Goal: Information Seeking & Learning: Learn about a topic

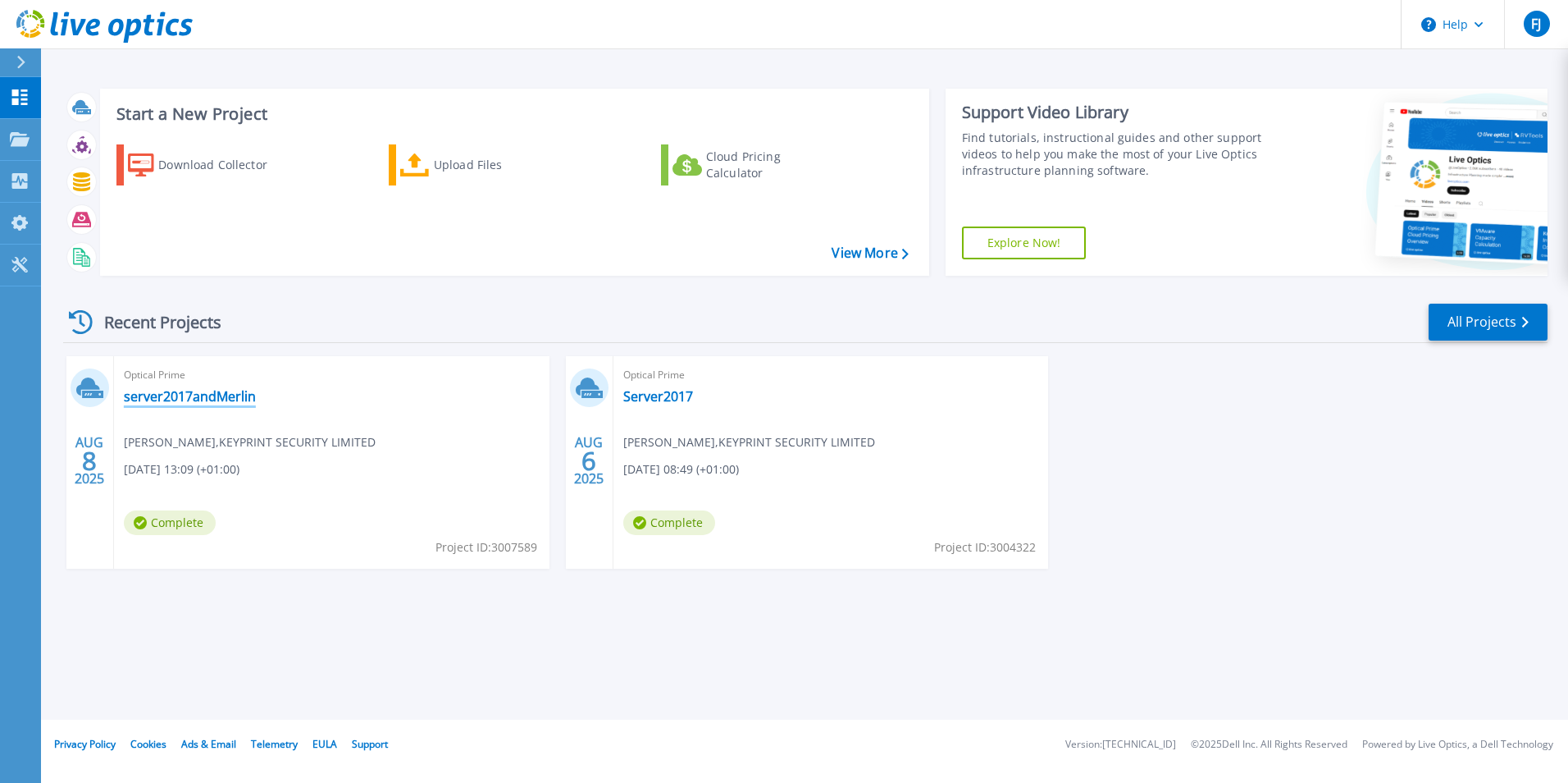
click at [204, 389] on link "server2017andMerlin" at bounding box center [190, 396] width 132 height 16
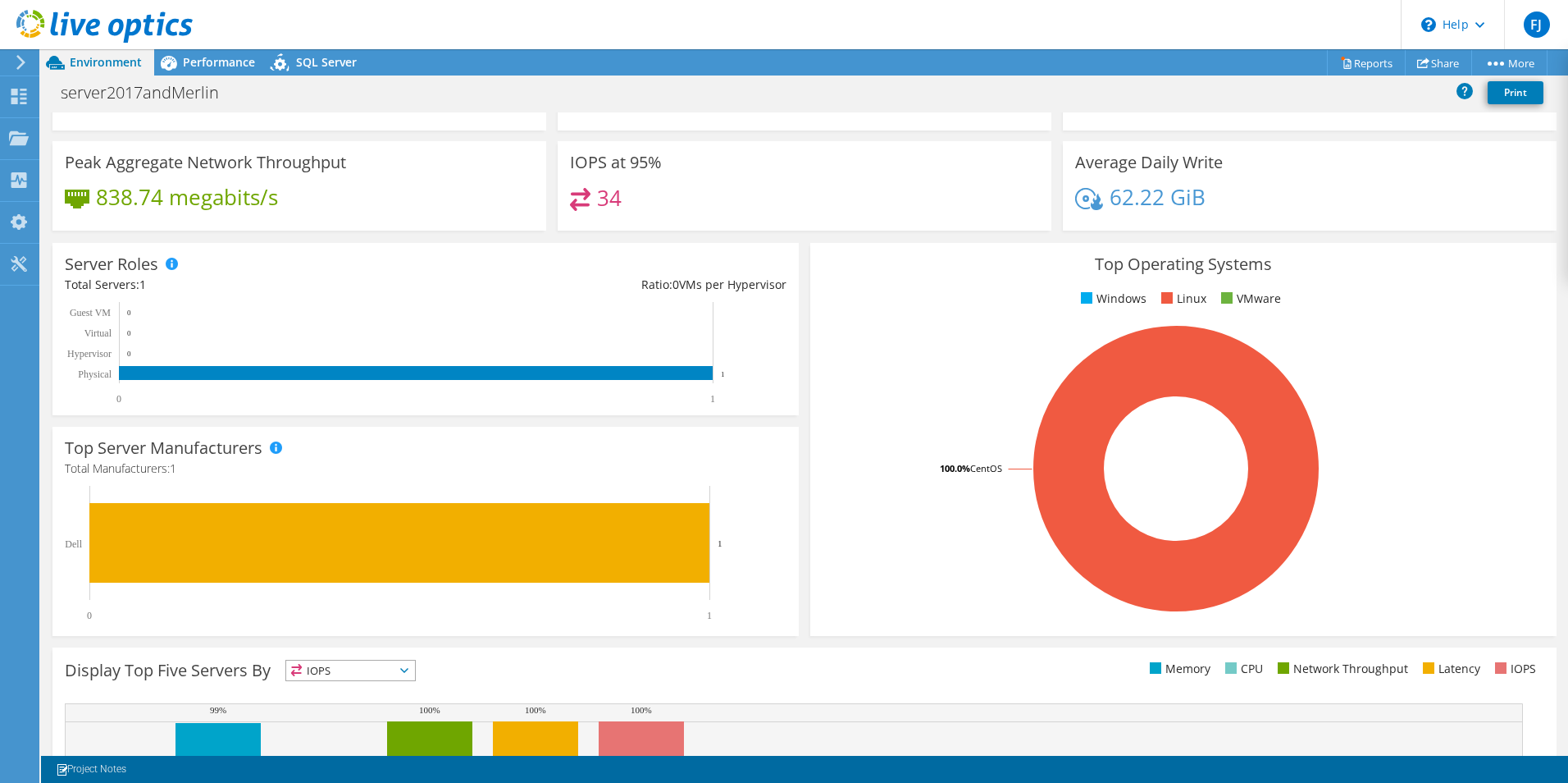
scroll to position [312, 0]
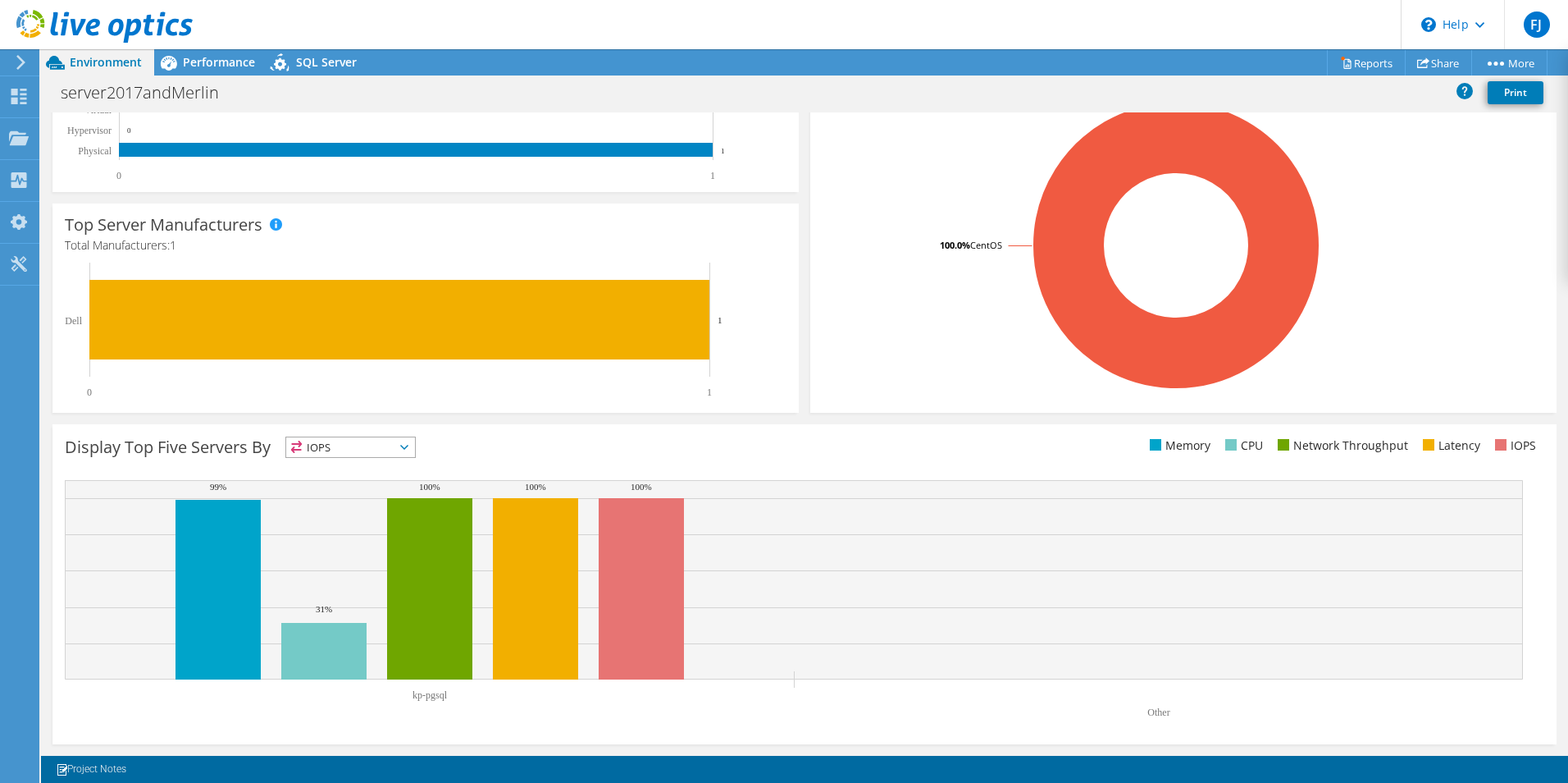
click at [389, 446] on span "IOPS" at bounding box center [351, 447] width 129 height 19
click at [391, 442] on span "IOPS" at bounding box center [351, 447] width 129 height 19
click at [570, 394] on rect at bounding box center [418, 330] width 707 height 135
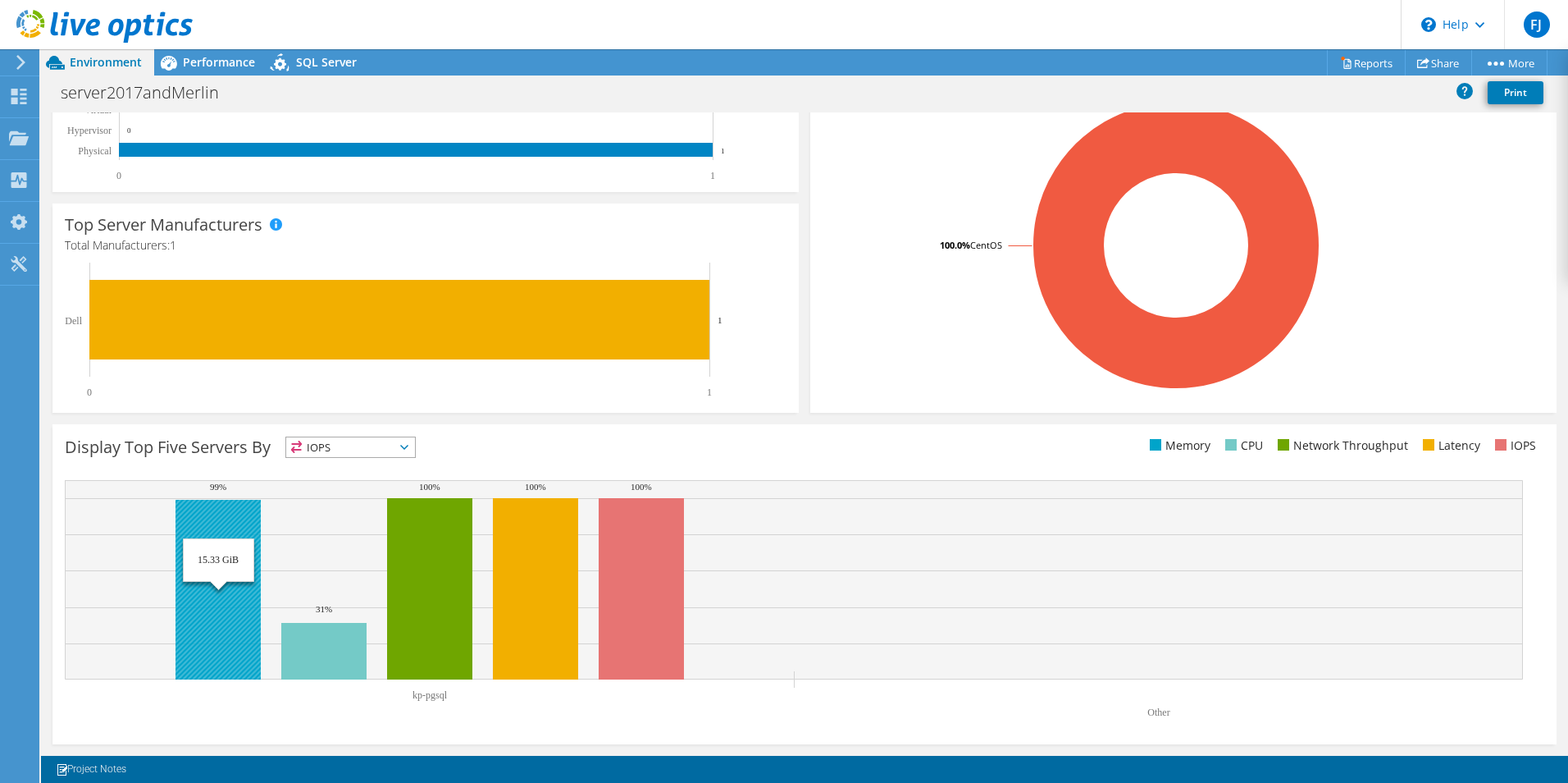
click at [234, 586] on rect at bounding box center [218, 589] width 86 height 179
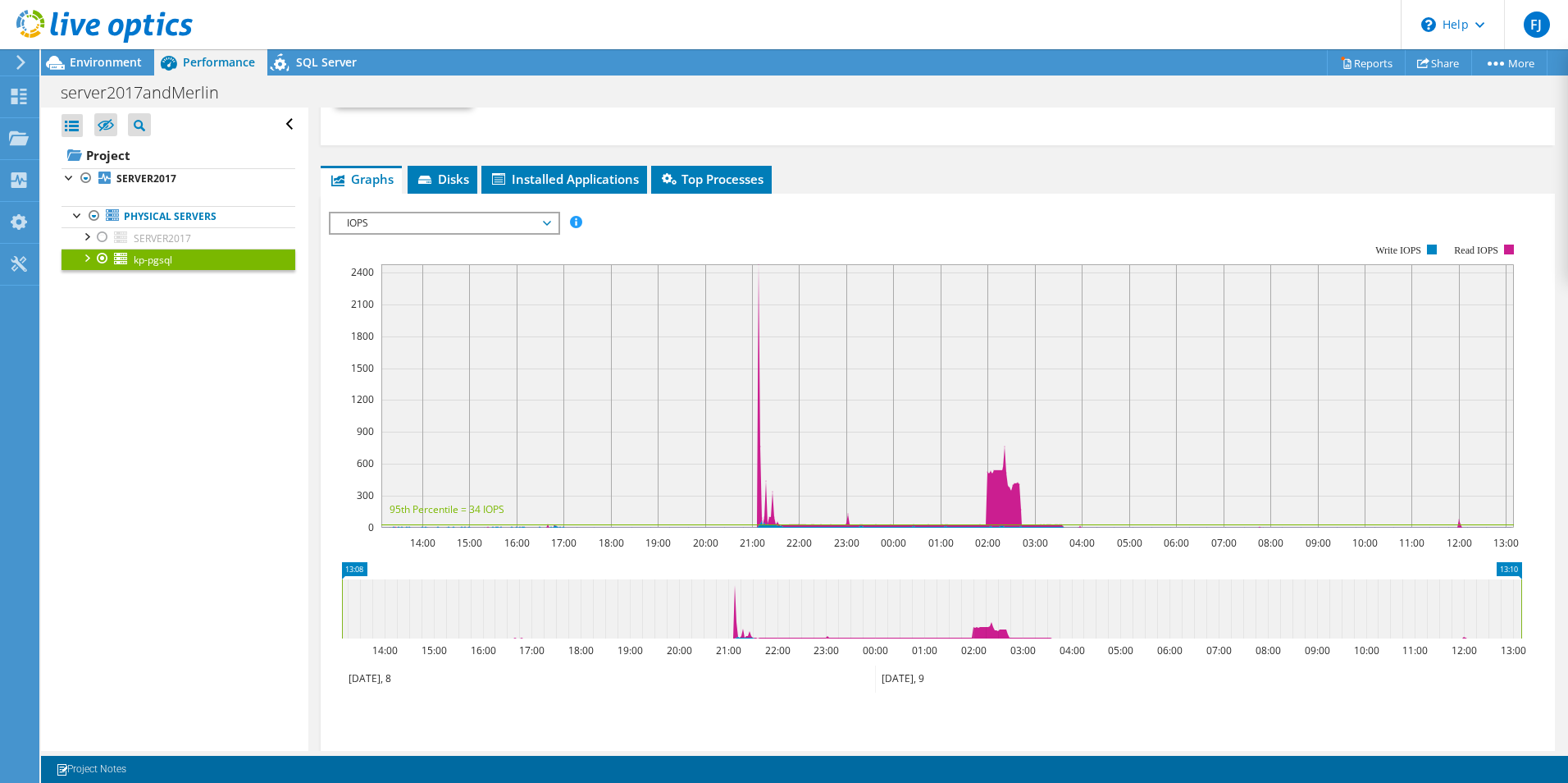
scroll to position [903, 0]
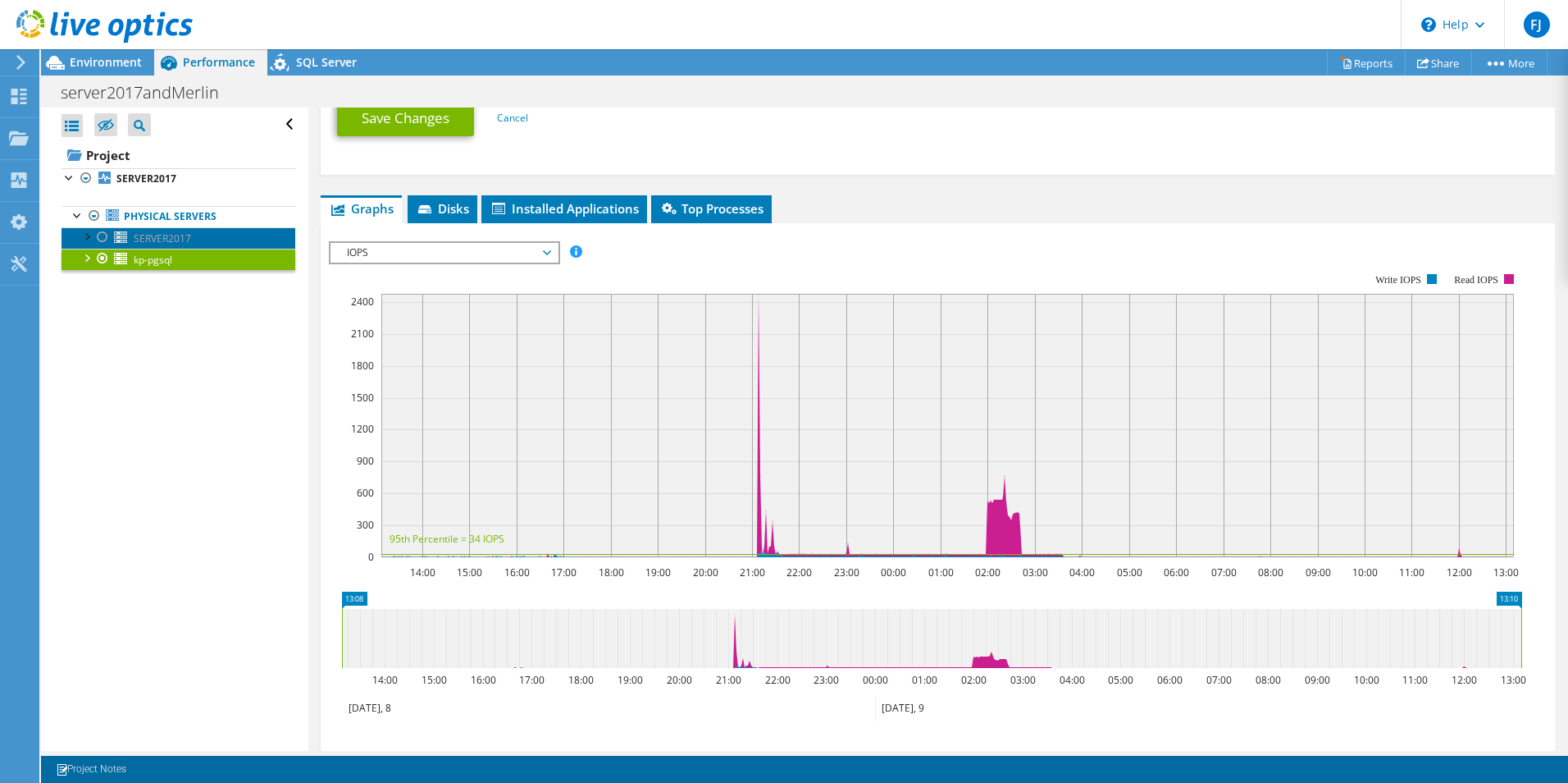
click at [167, 241] on span "SERVER2017" at bounding box center [163, 238] width 58 height 14
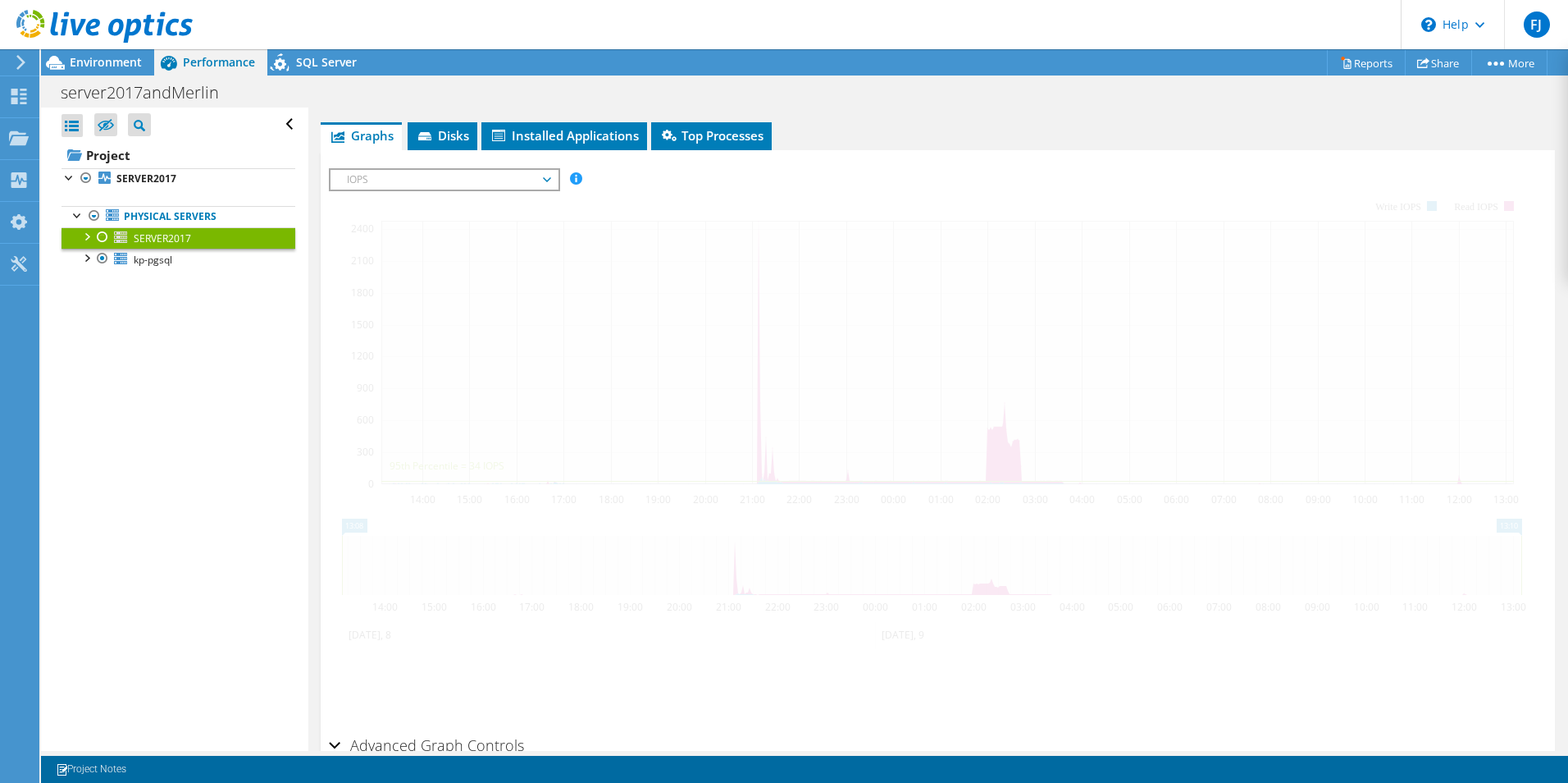
scroll to position [319, 0]
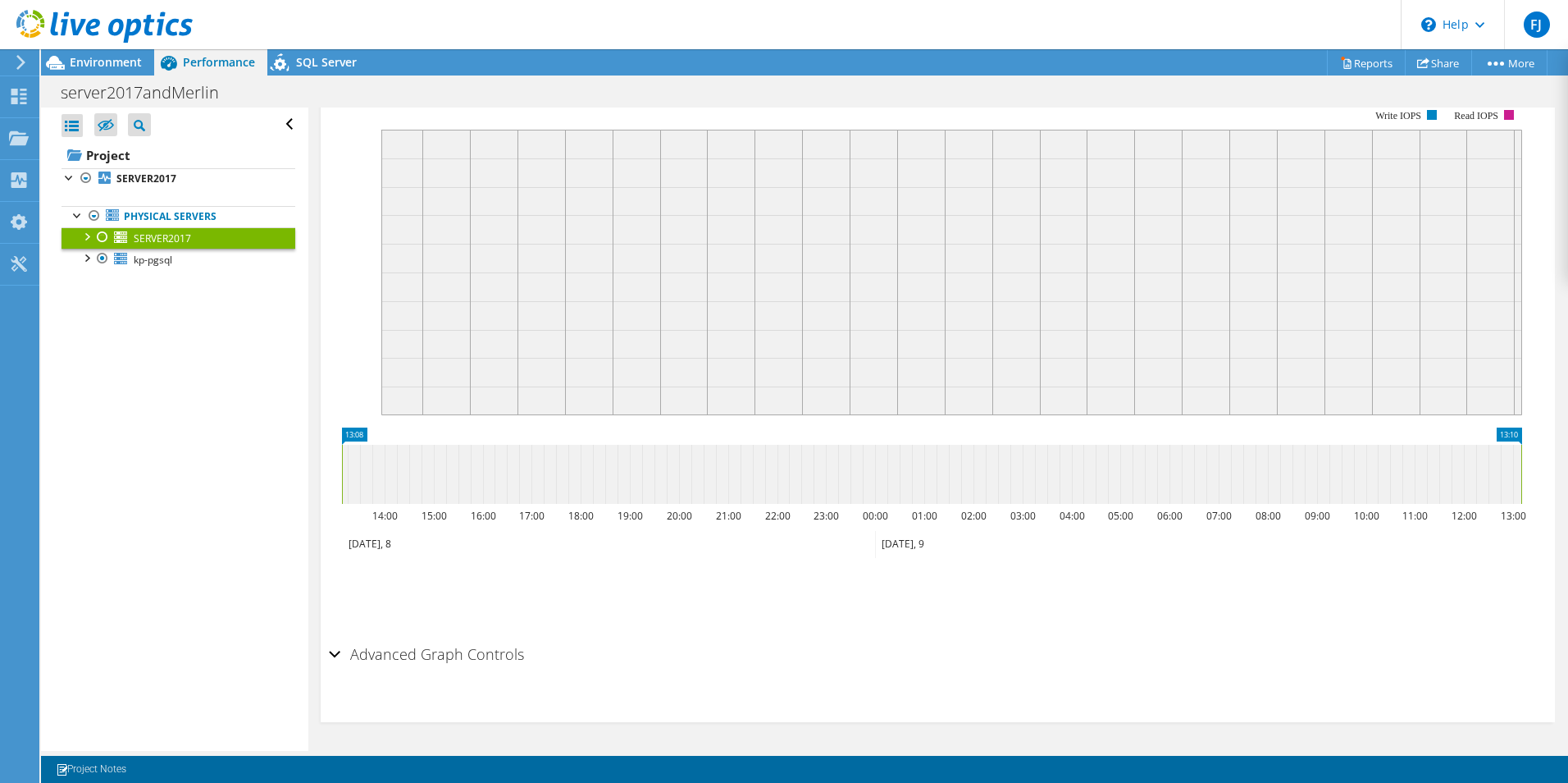
click at [105, 234] on div at bounding box center [102, 237] width 16 height 19
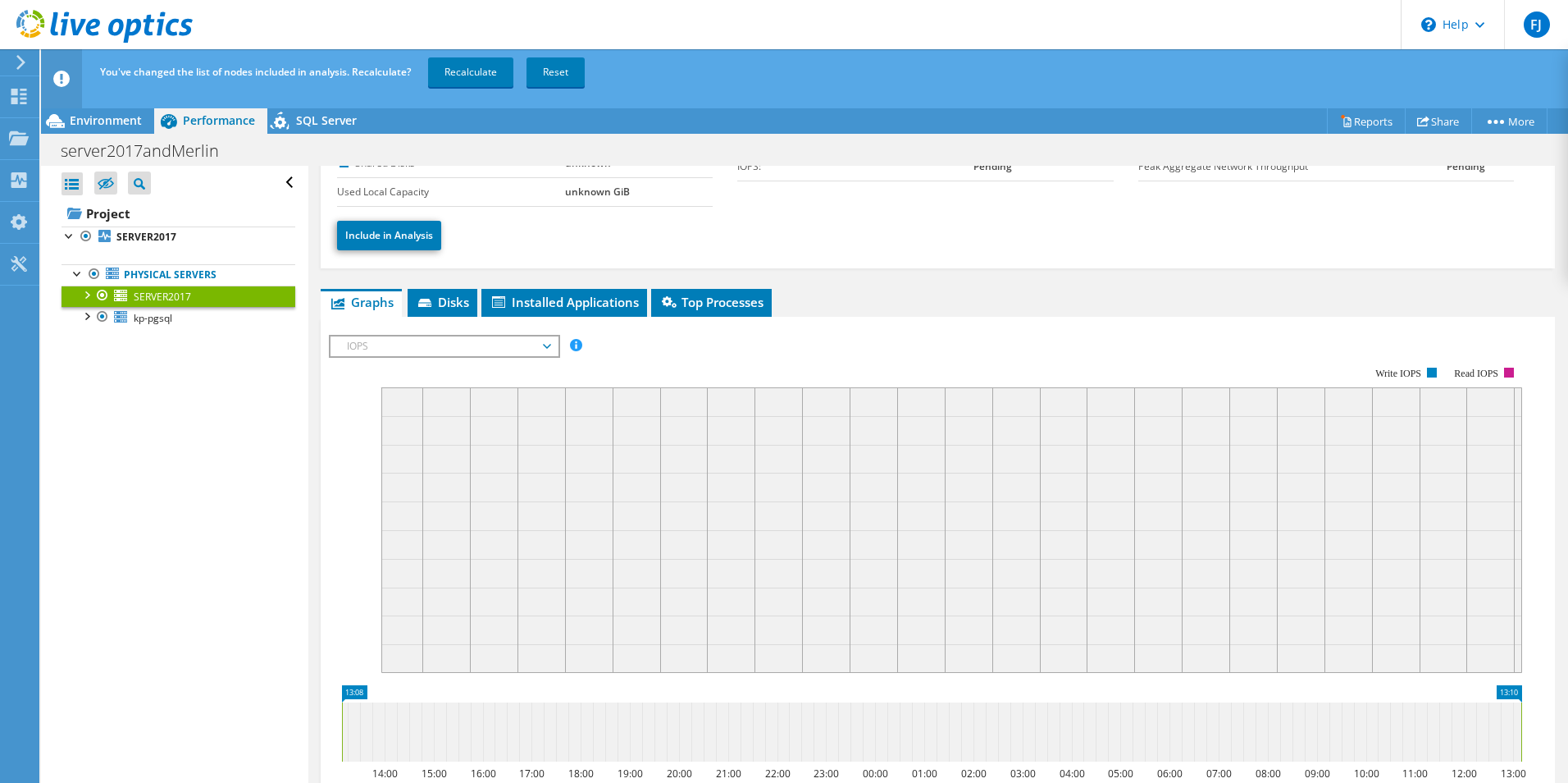
scroll to position [73, 0]
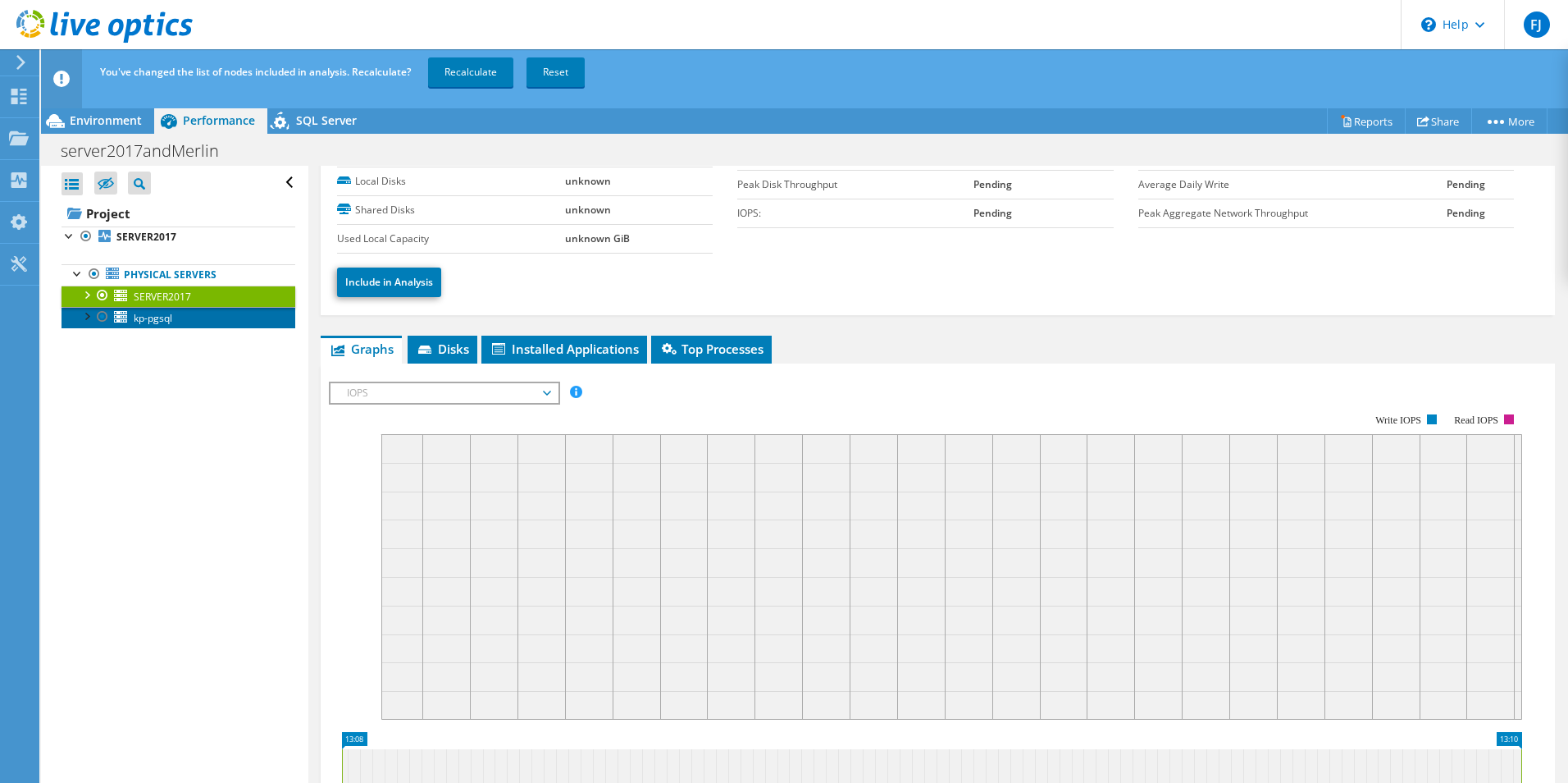
click at [152, 318] on span "kp-pgsql" at bounding box center [153, 318] width 39 height 14
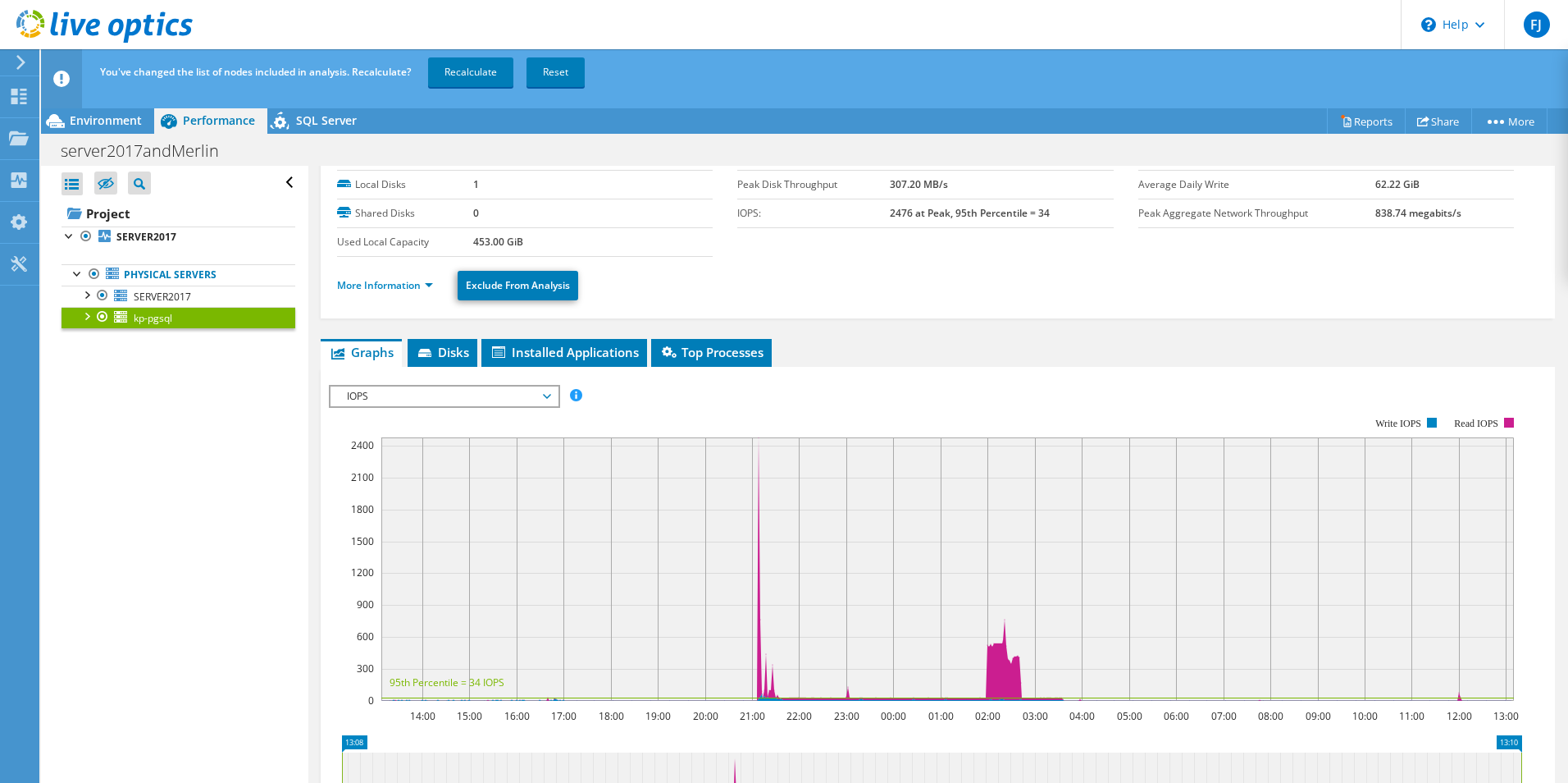
click at [106, 318] on div at bounding box center [102, 316] width 16 height 19
click at [162, 300] on span "SERVER2017" at bounding box center [163, 296] width 58 height 14
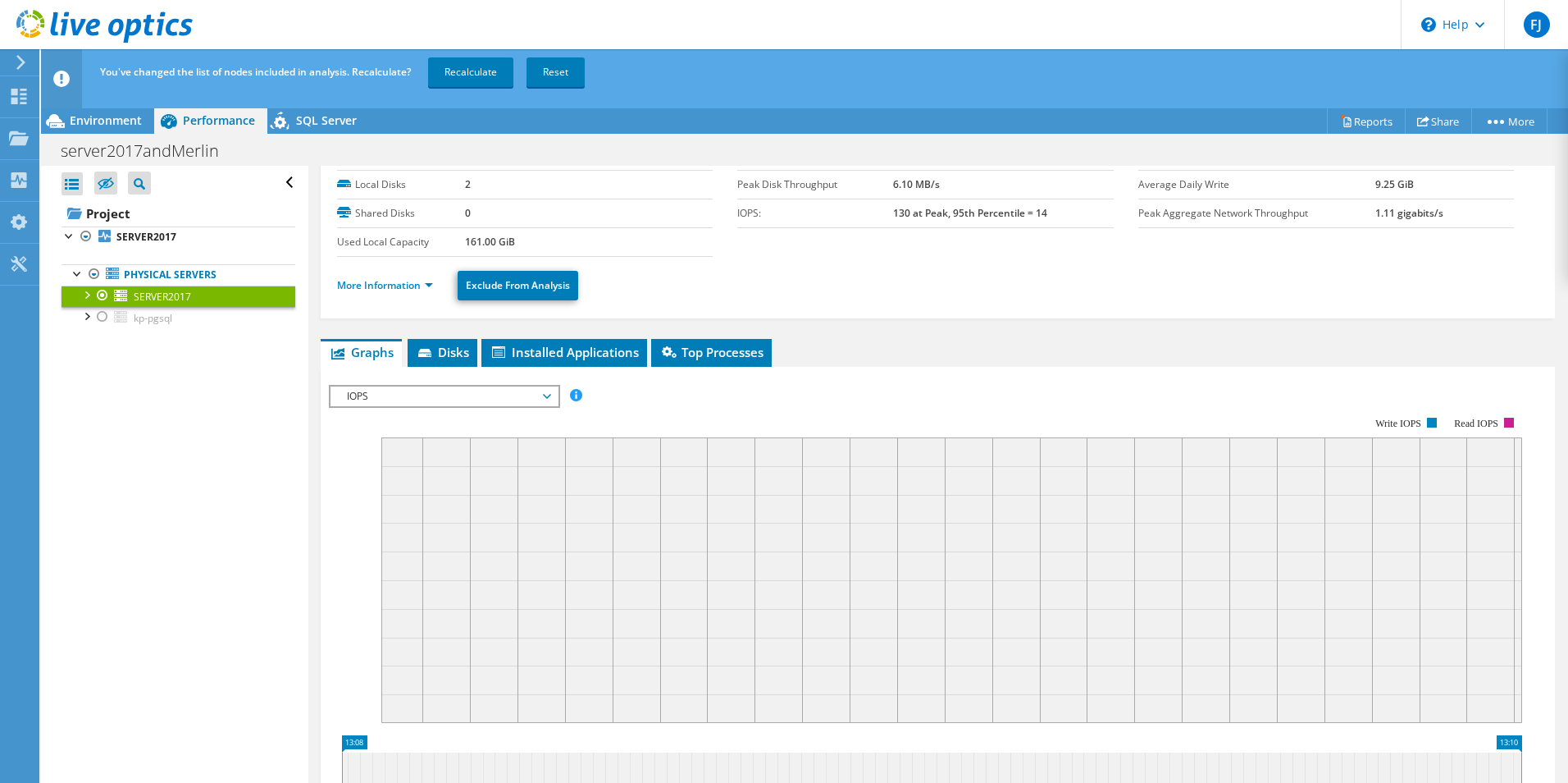
click at [471, 394] on span "IOPS" at bounding box center [443, 396] width 211 height 19
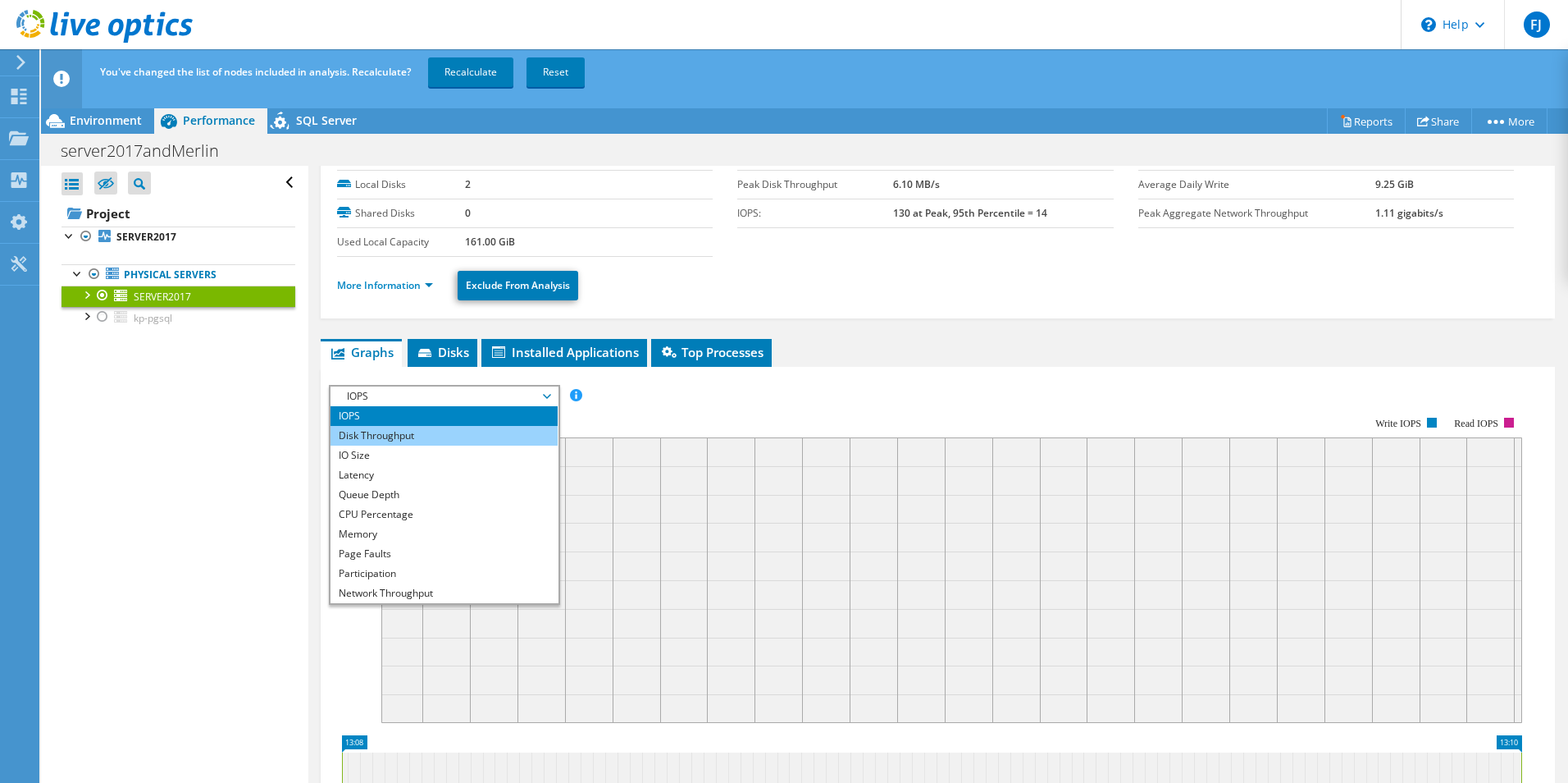
click at [462, 444] on li "Disk Throughput" at bounding box center [444, 436] width 227 height 19
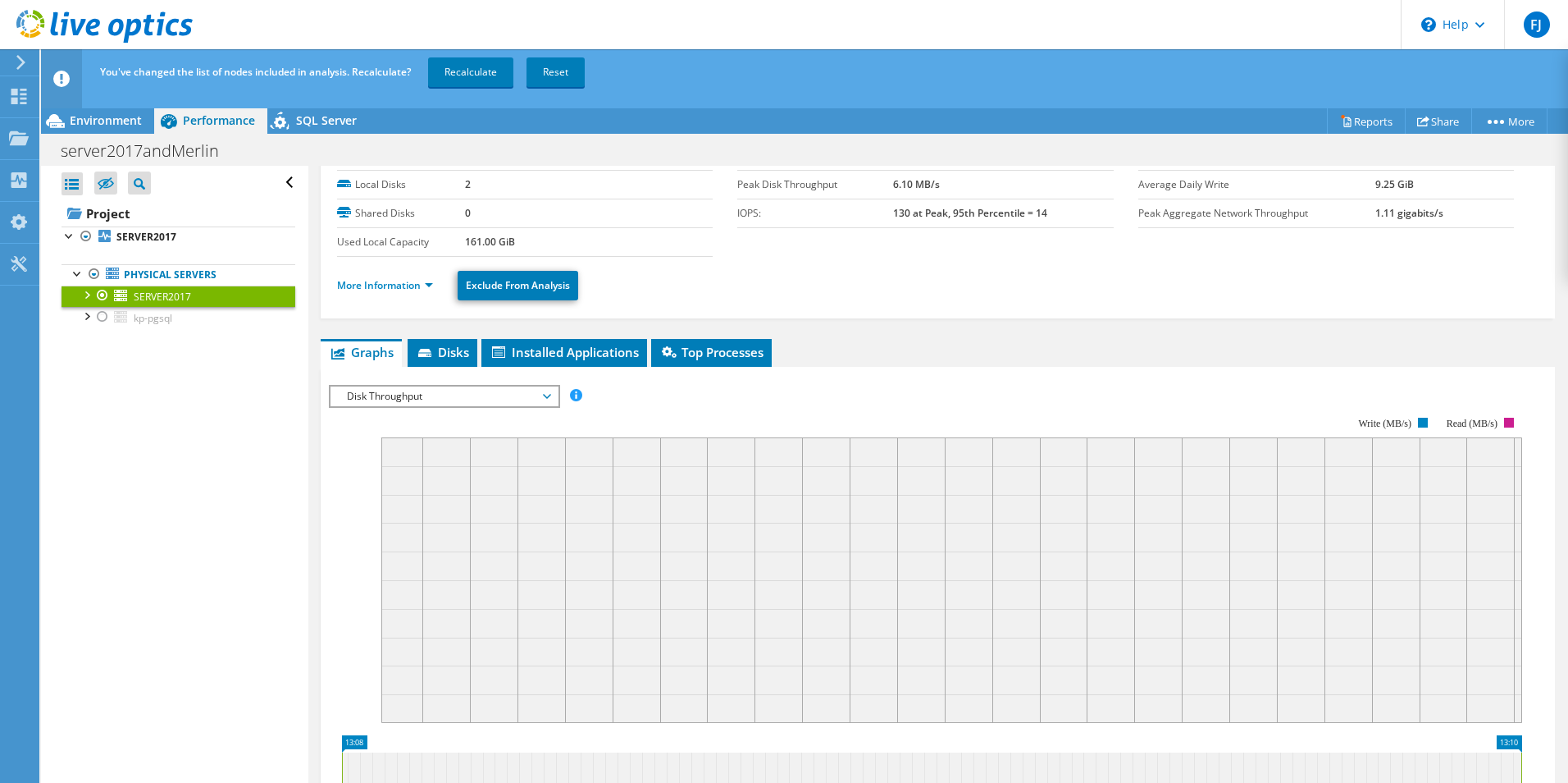
click at [428, 402] on span "Disk Throughput" at bounding box center [443, 396] width 211 height 19
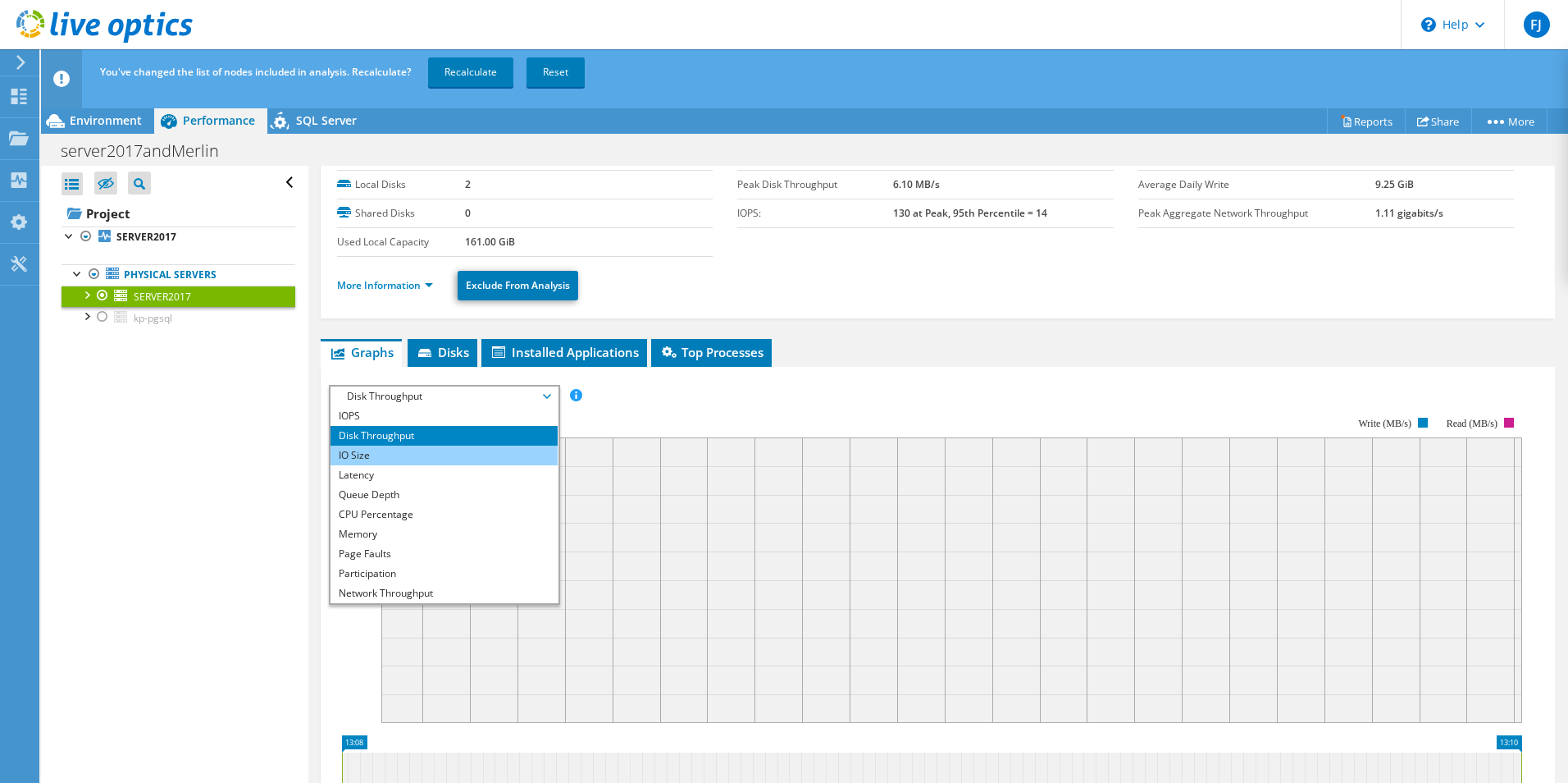
click at [435, 459] on li "IO Size" at bounding box center [444, 455] width 227 height 19
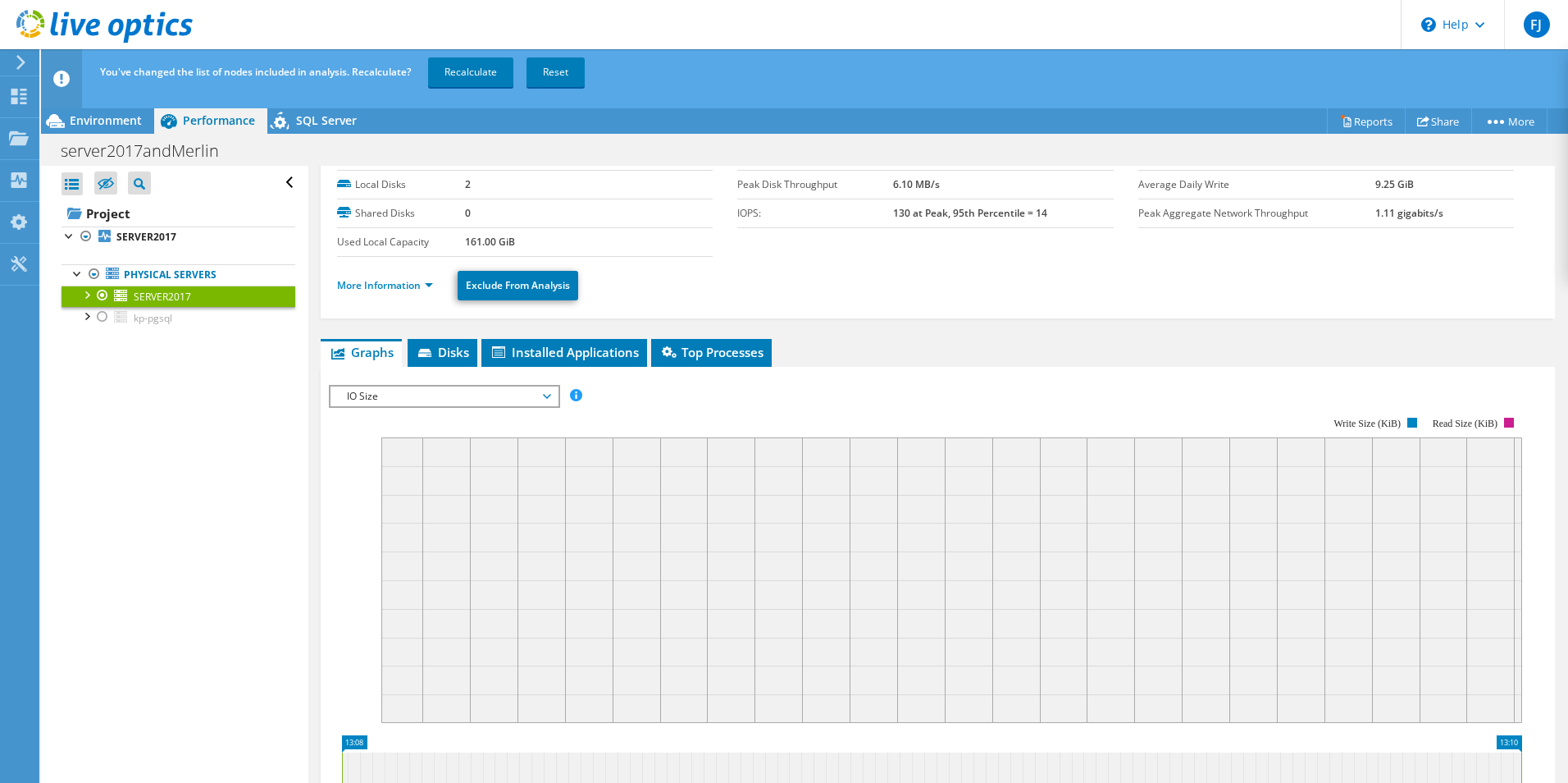
click at [424, 395] on span "IO Size" at bounding box center [443, 396] width 211 height 19
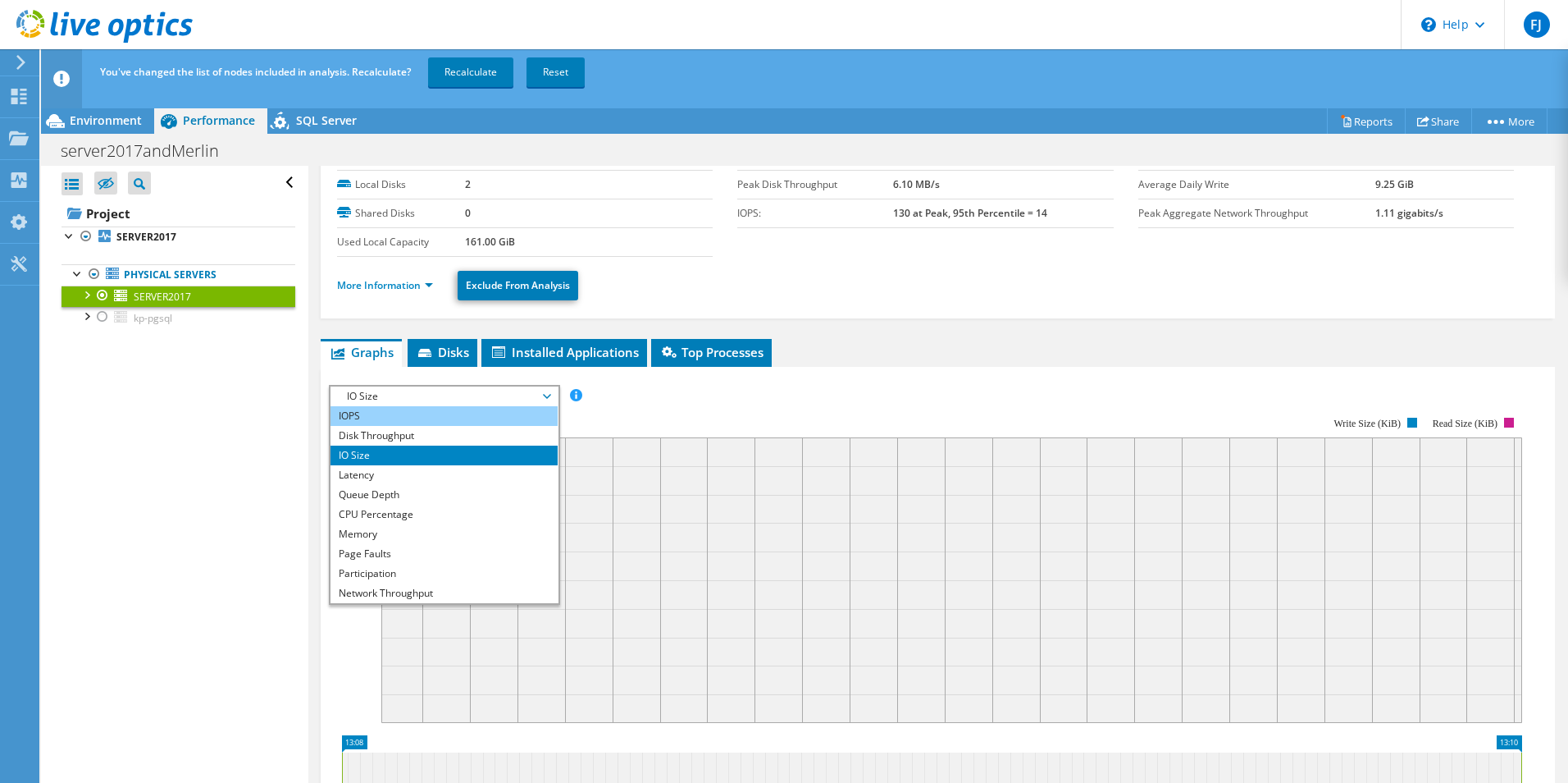
click at [423, 416] on li "IOPS" at bounding box center [444, 416] width 227 height 19
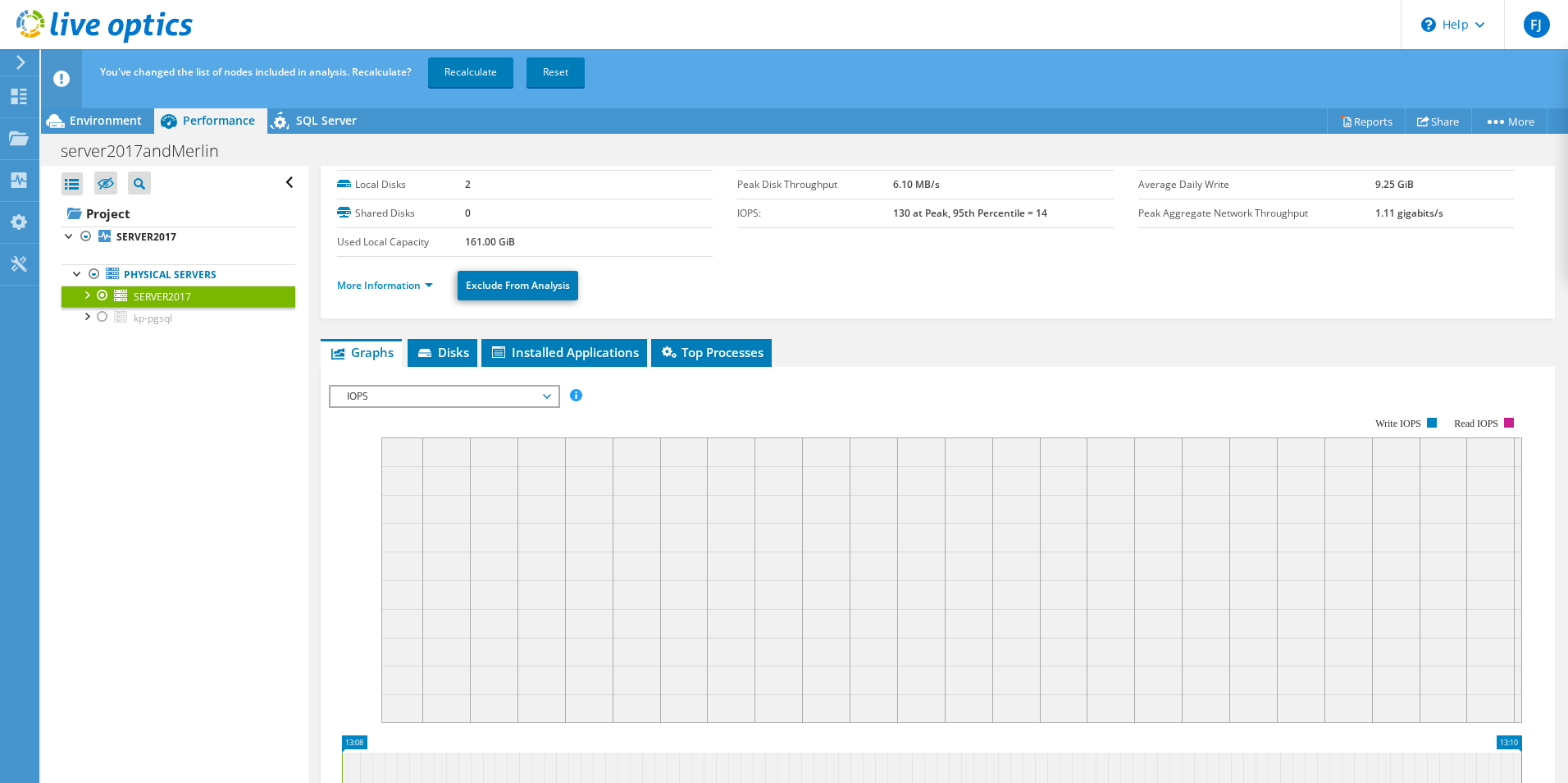
click at [440, 399] on span "IOPS" at bounding box center [443, 396] width 211 height 19
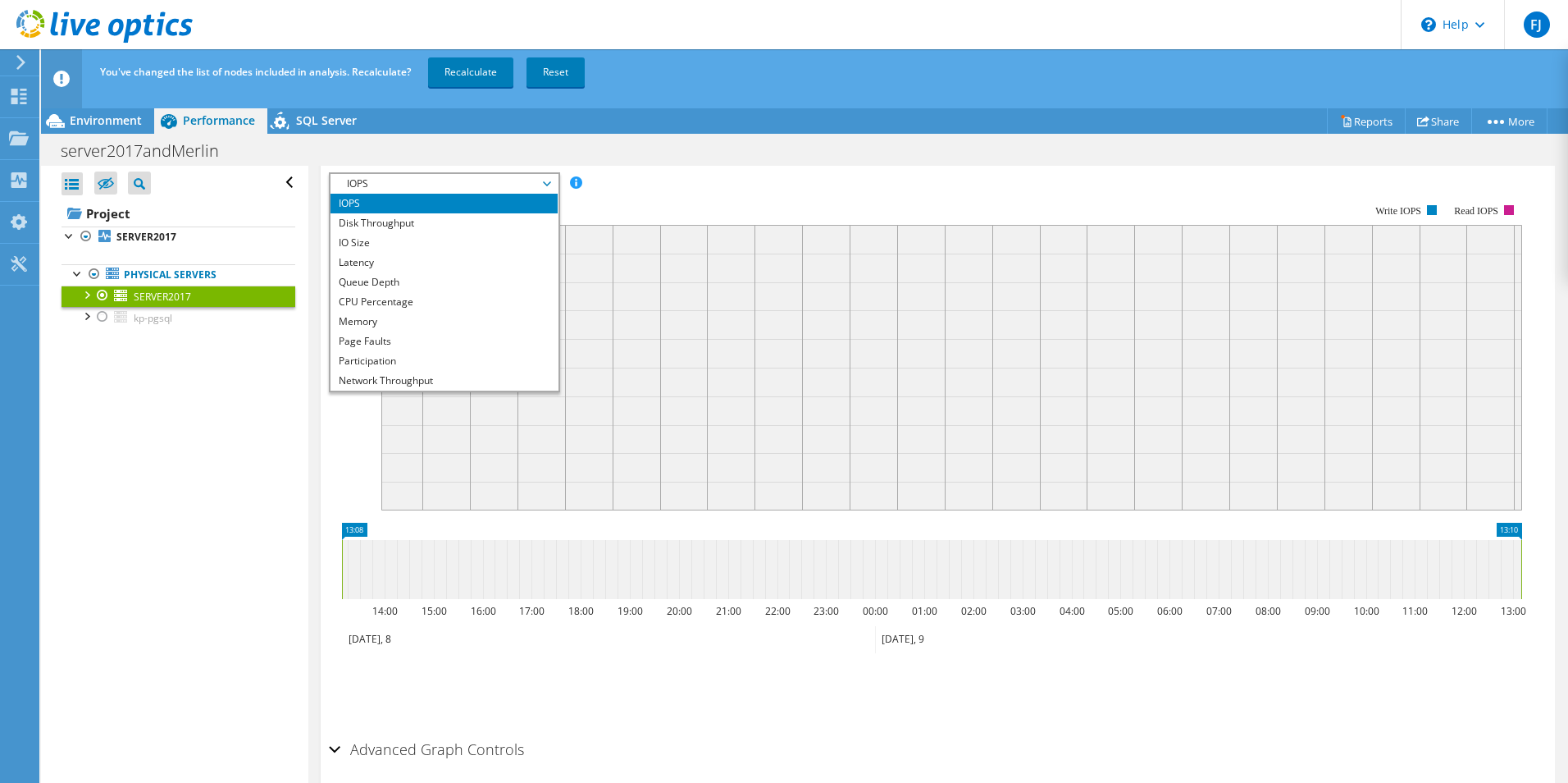
scroll to position [322, 0]
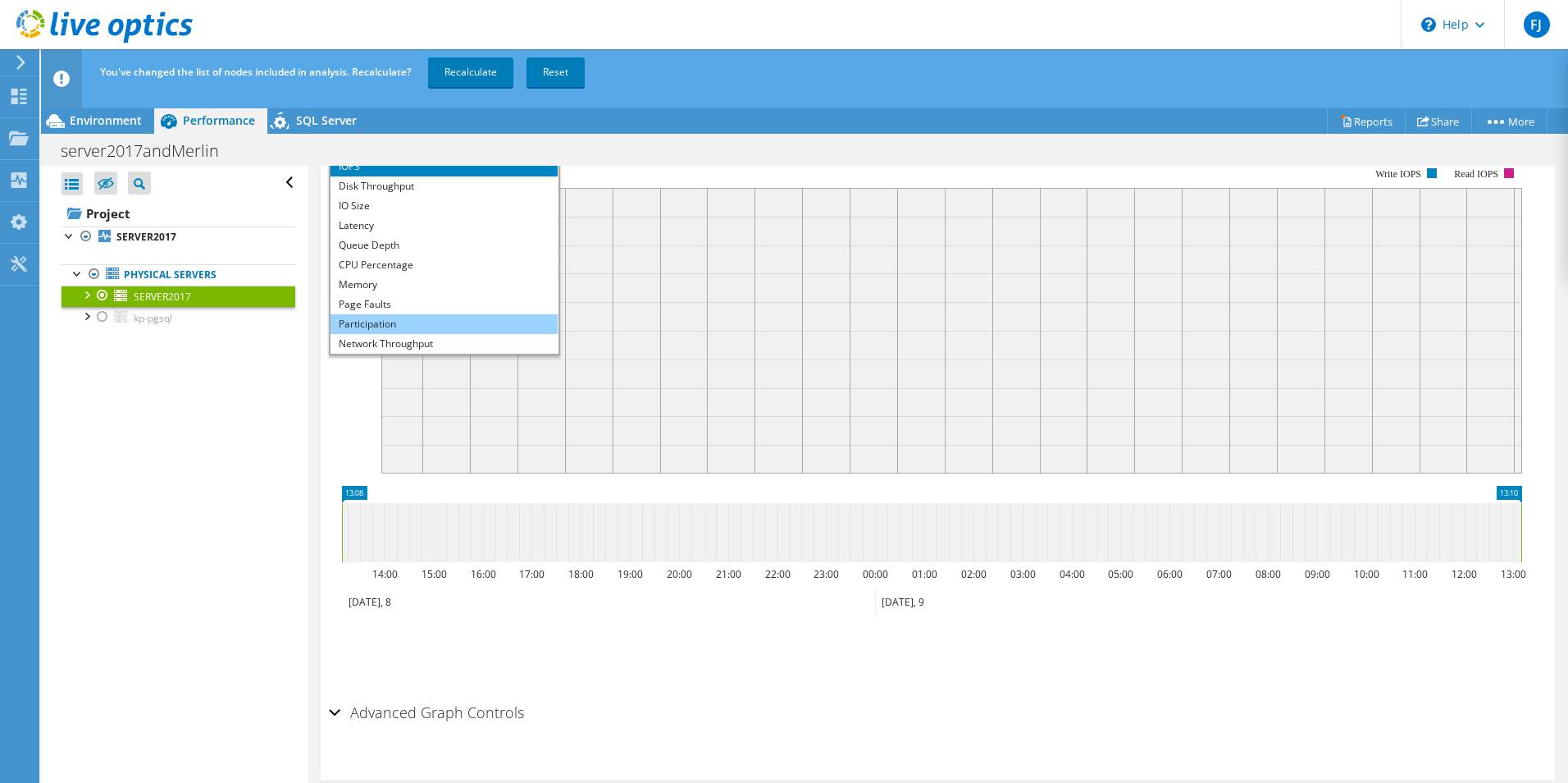
click at [425, 326] on li "Participation" at bounding box center [444, 324] width 227 height 19
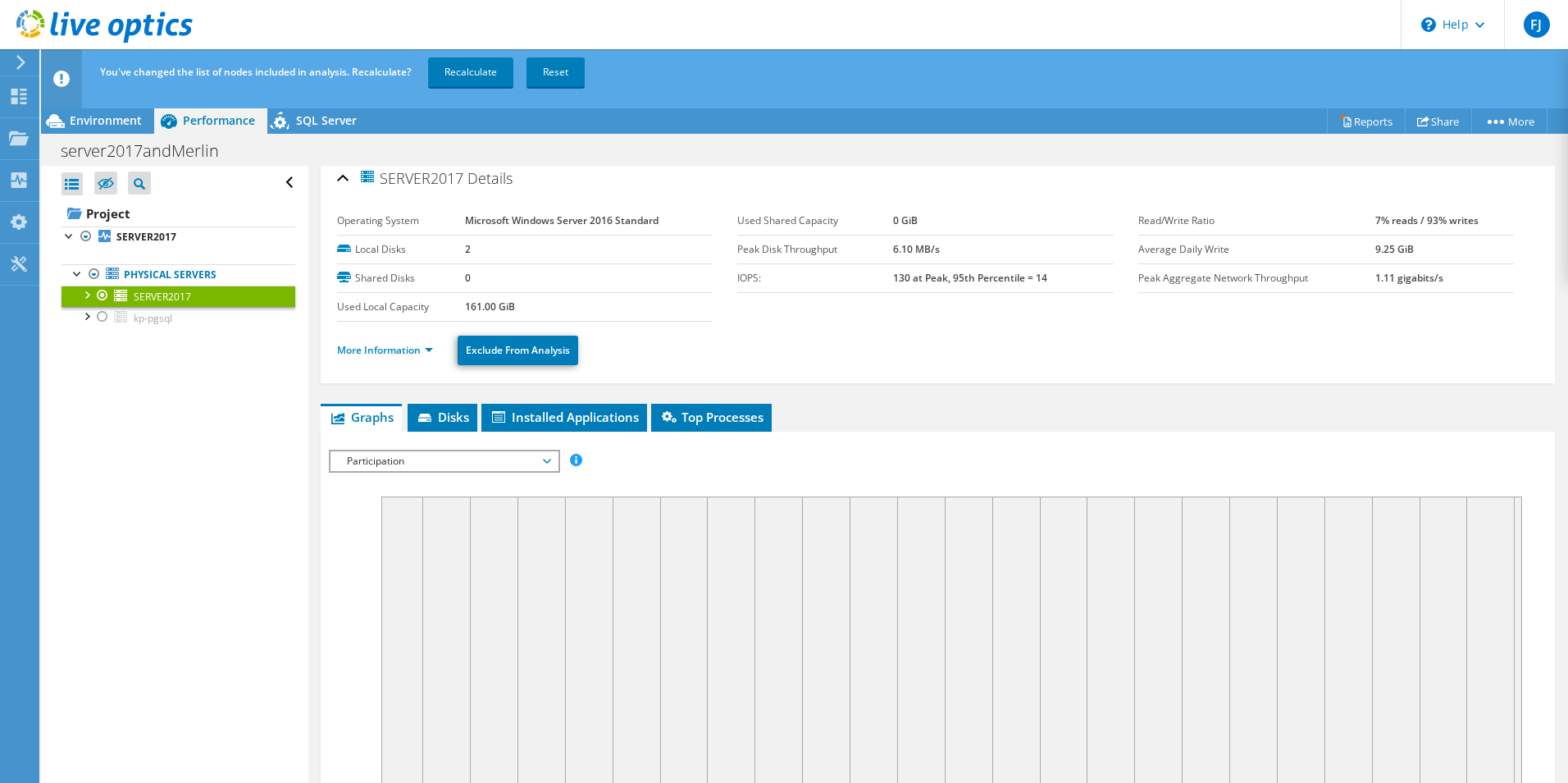
scroll to position [0, 0]
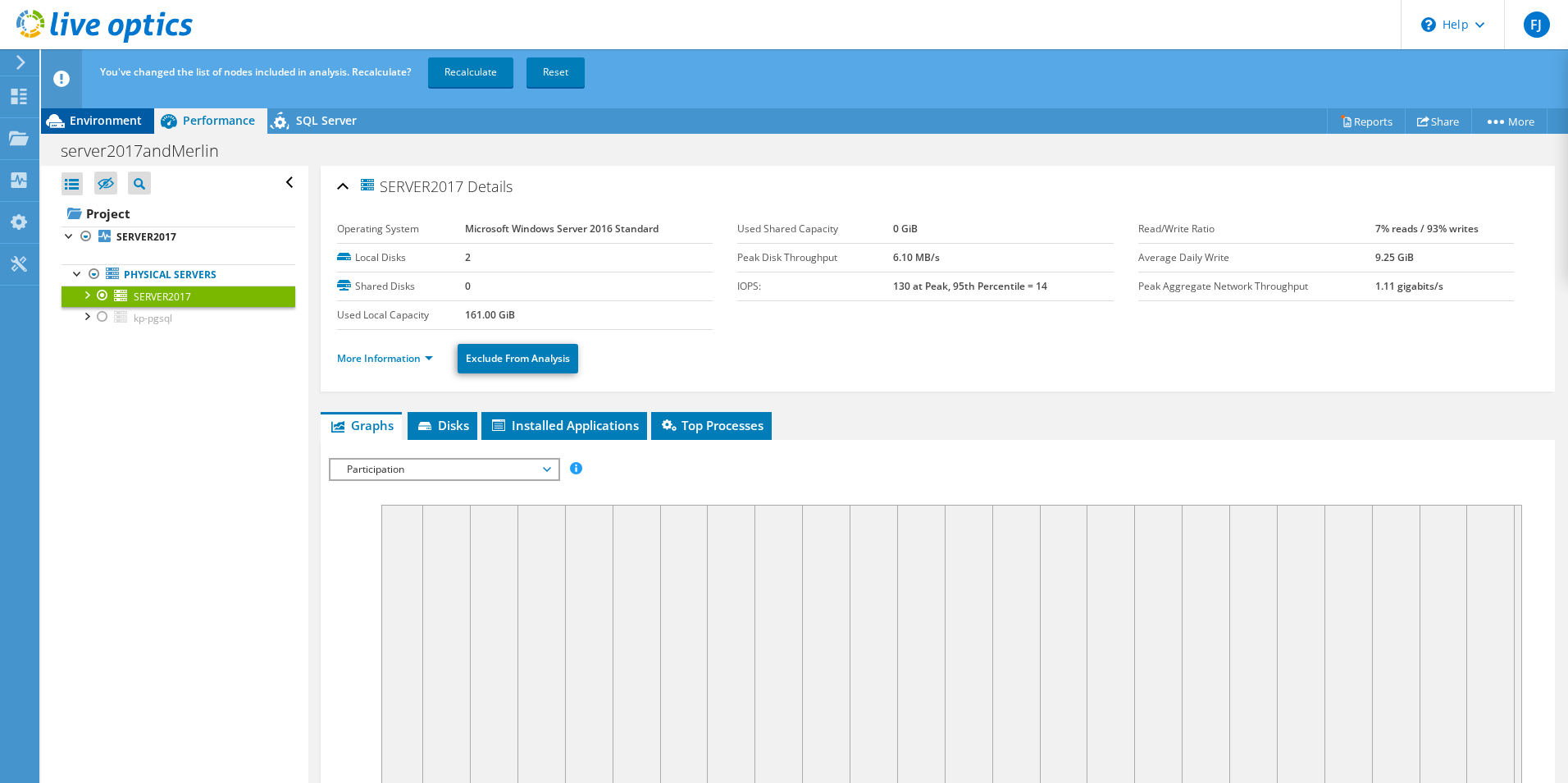
click at [82, 127] on span "Environment" at bounding box center [105, 121] width 72 height 15
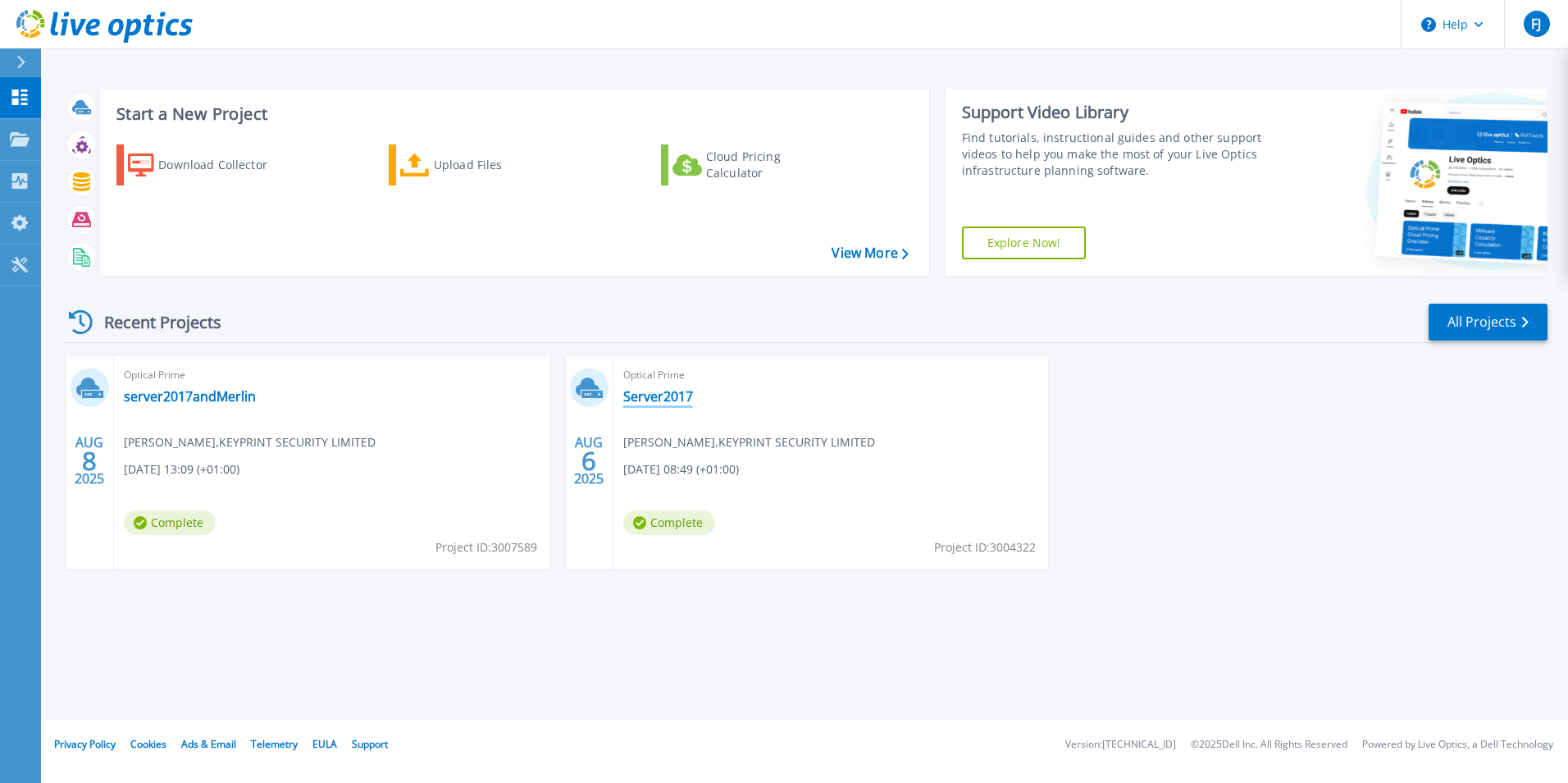
click at [639, 395] on link "Server2017" at bounding box center [658, 396] width 69 height 16
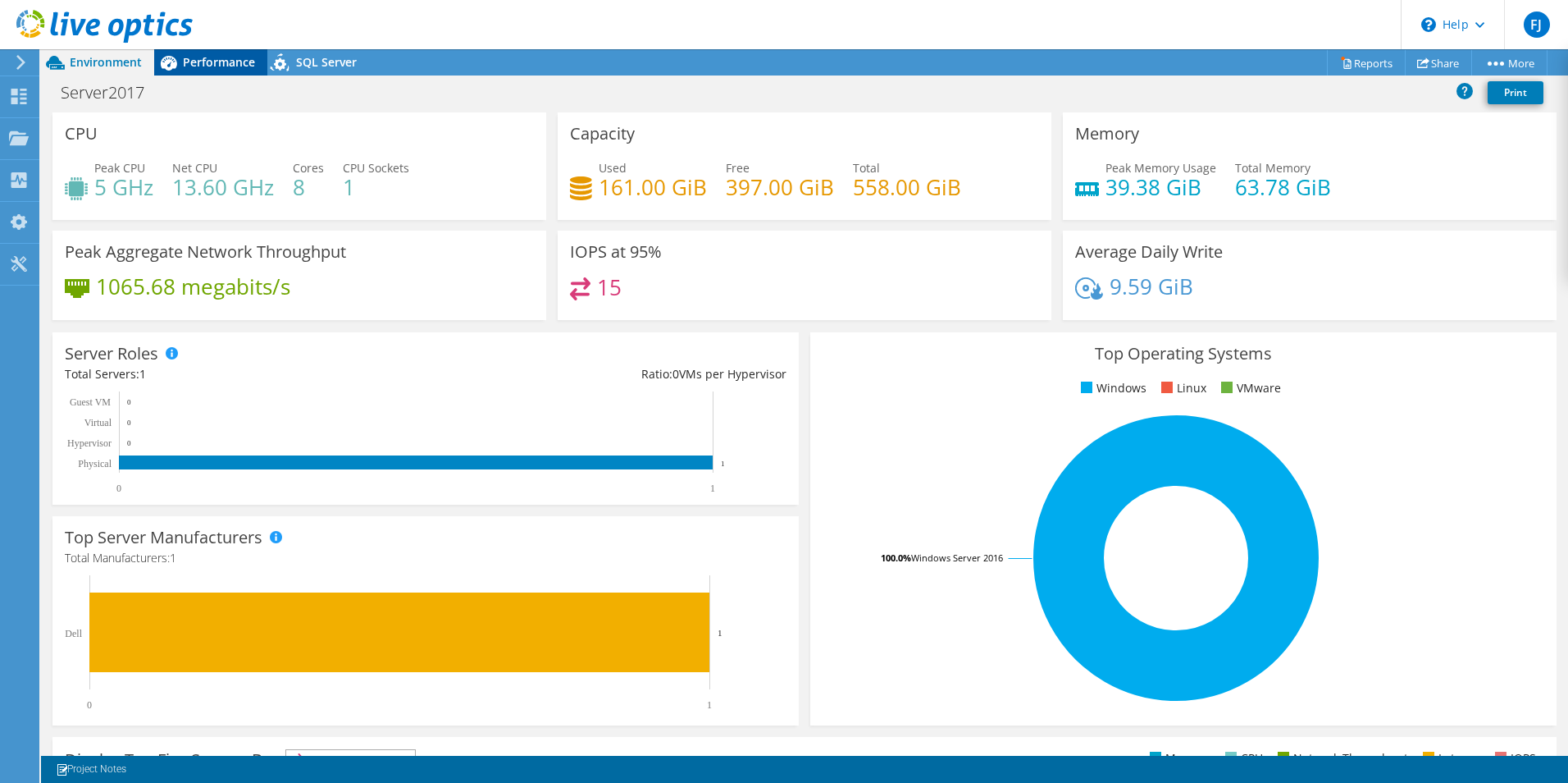
click at [219, 68] on span "Performance" at bounding box center [219, 62] width 72 height 15
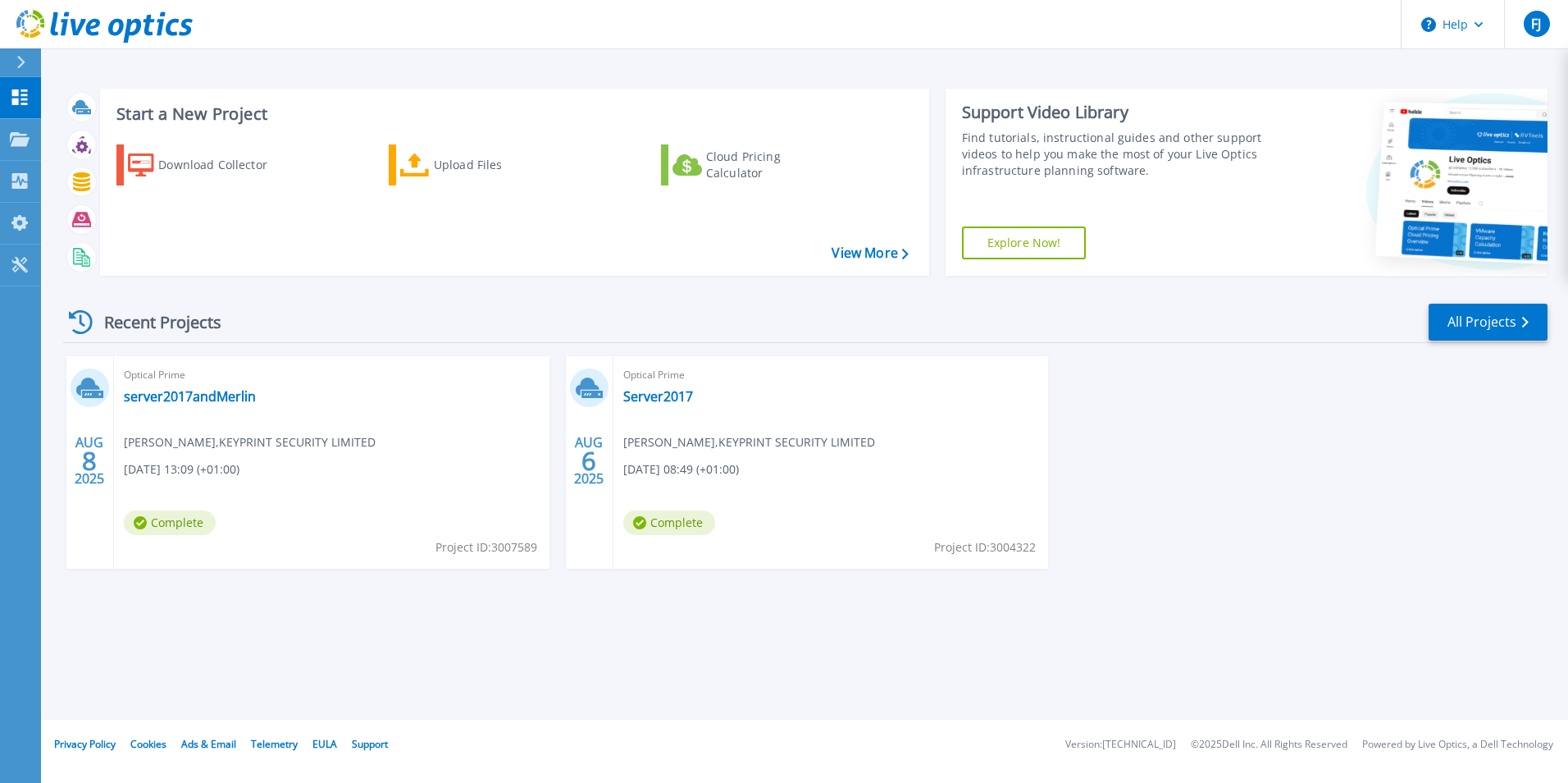
click at [1223, 449] on div "AUG 8 2025 Optical Prime server2017andMerlin Faisal Jiwa , KEYPRINT SECURITY LI…" at bounding box center [799, 478] width 1498 height 245
click at [81, 140] on p "Projects" at bounding box center [64, 140] width 43 height 42
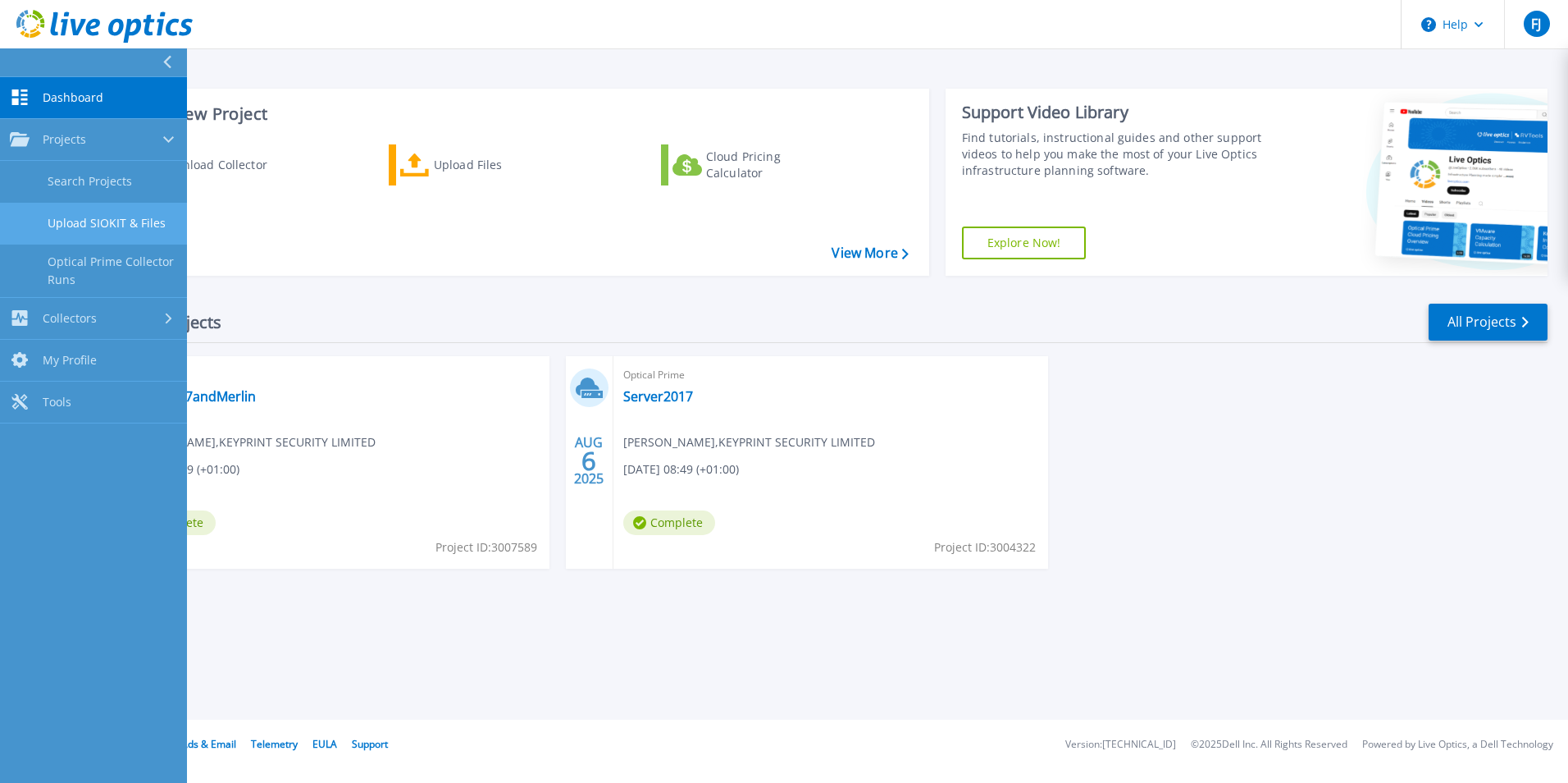
click at [115, 218] on link "Upload SIOKIT & Files" at bounding box center [93, 223] width 187 height 41
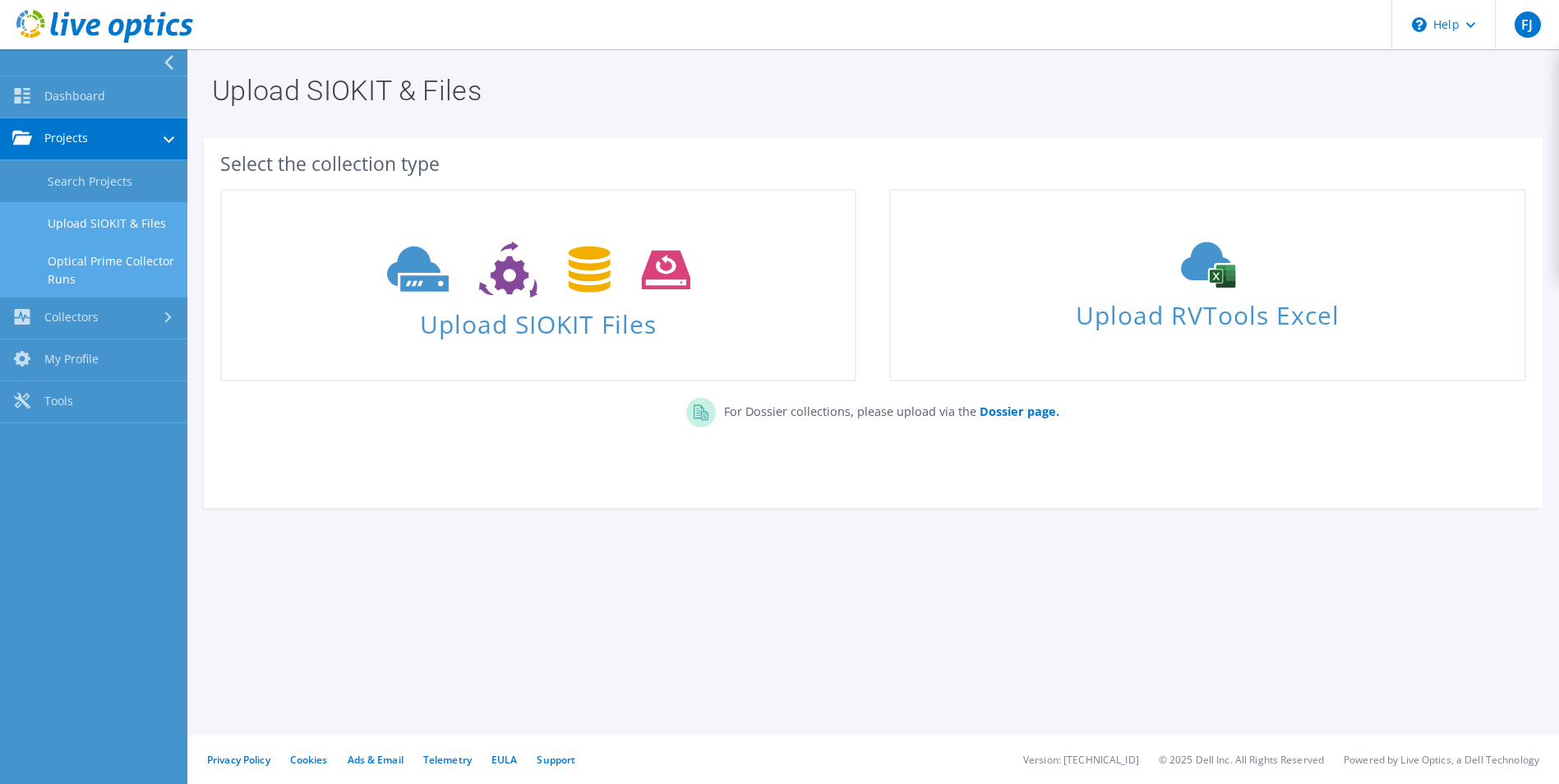
click at [118, 270] on link "Optical Prime Collector Runs" at bounding box center [94, 270] width 187 height 52
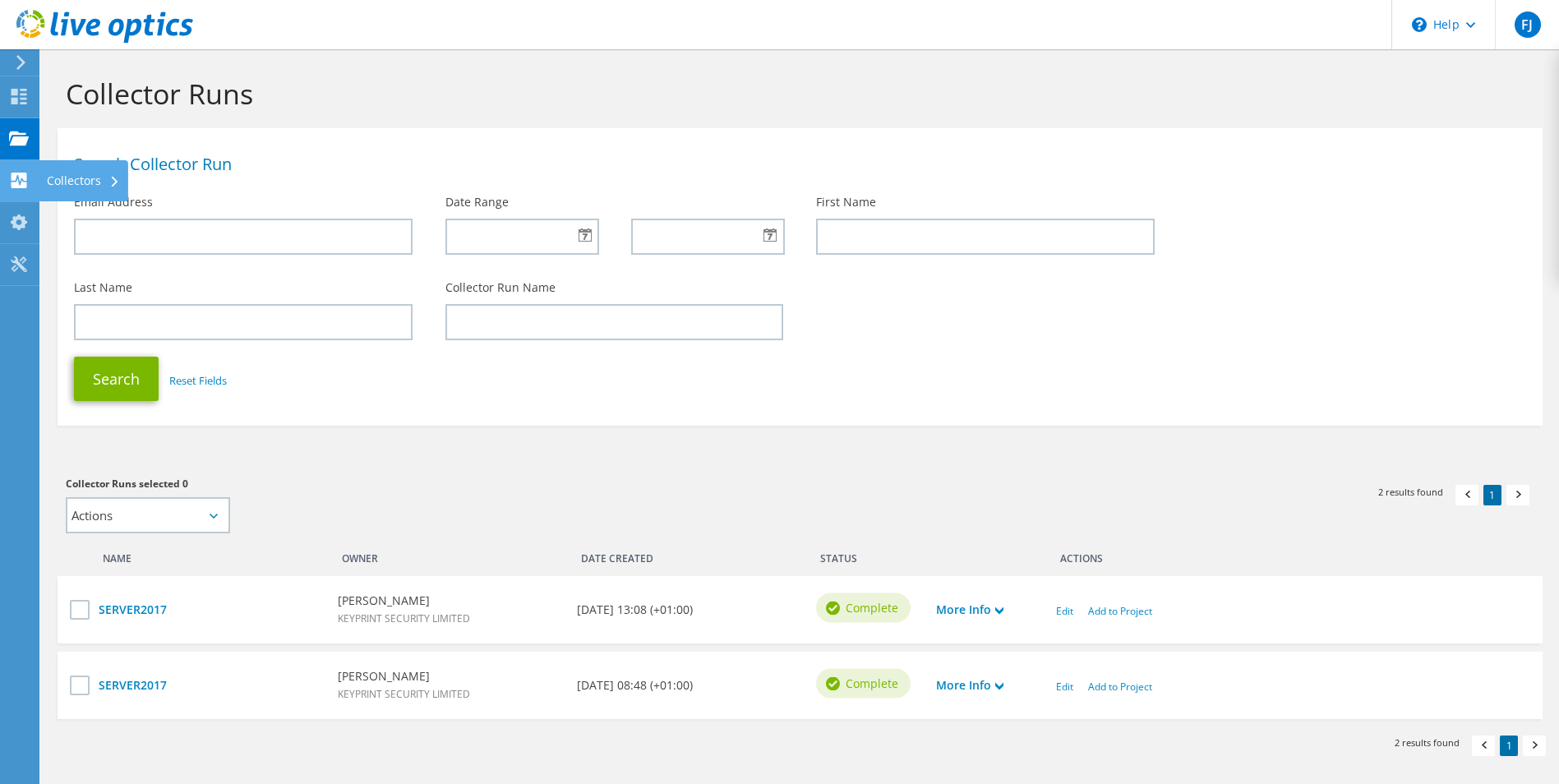
click at [113, 186] on icon at bounding box center [114, 182] width 7 height 11
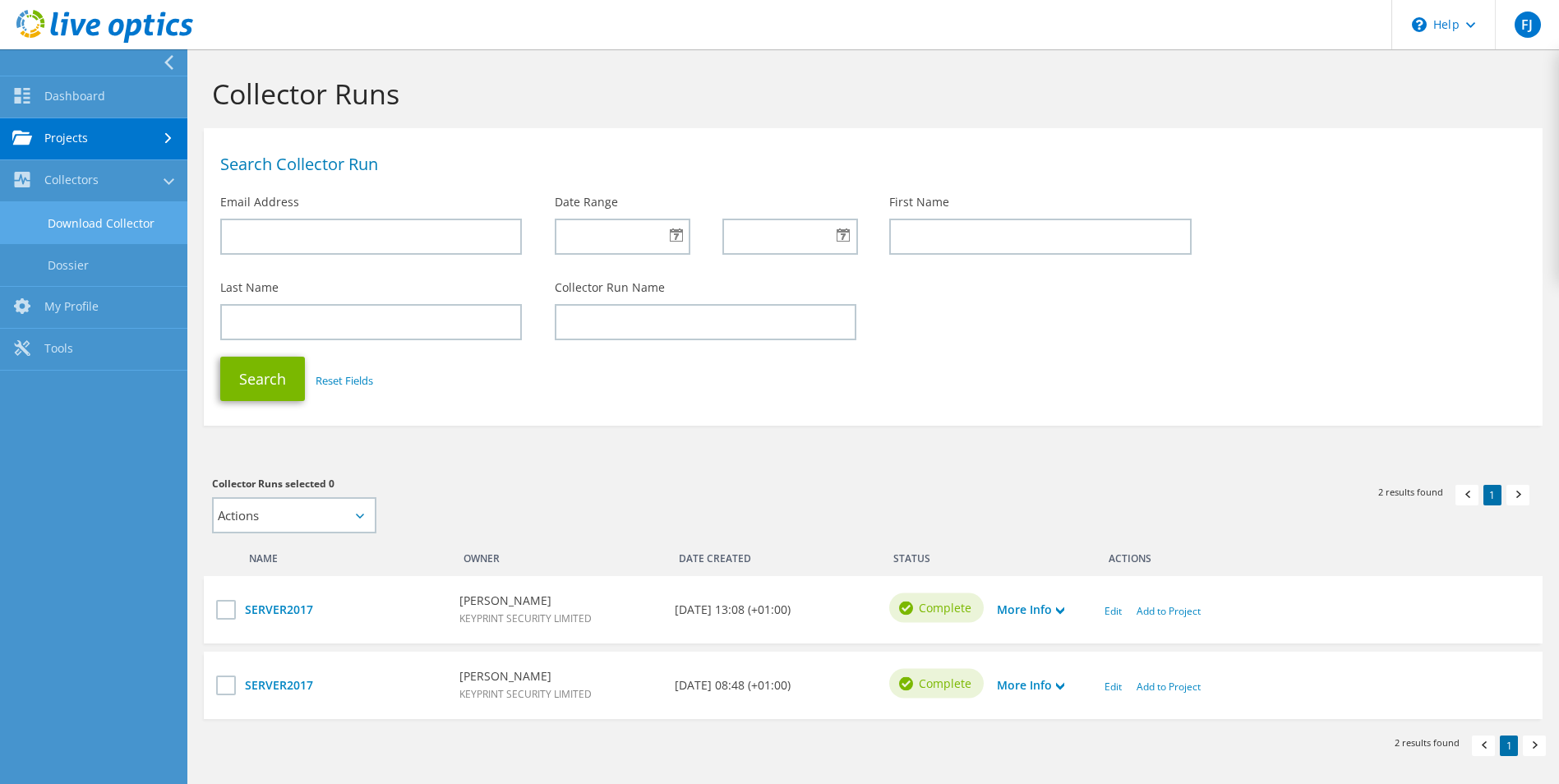
click at [121, 216] on link "Download Collector" at bounding box center [94, 222] width 187 height 42
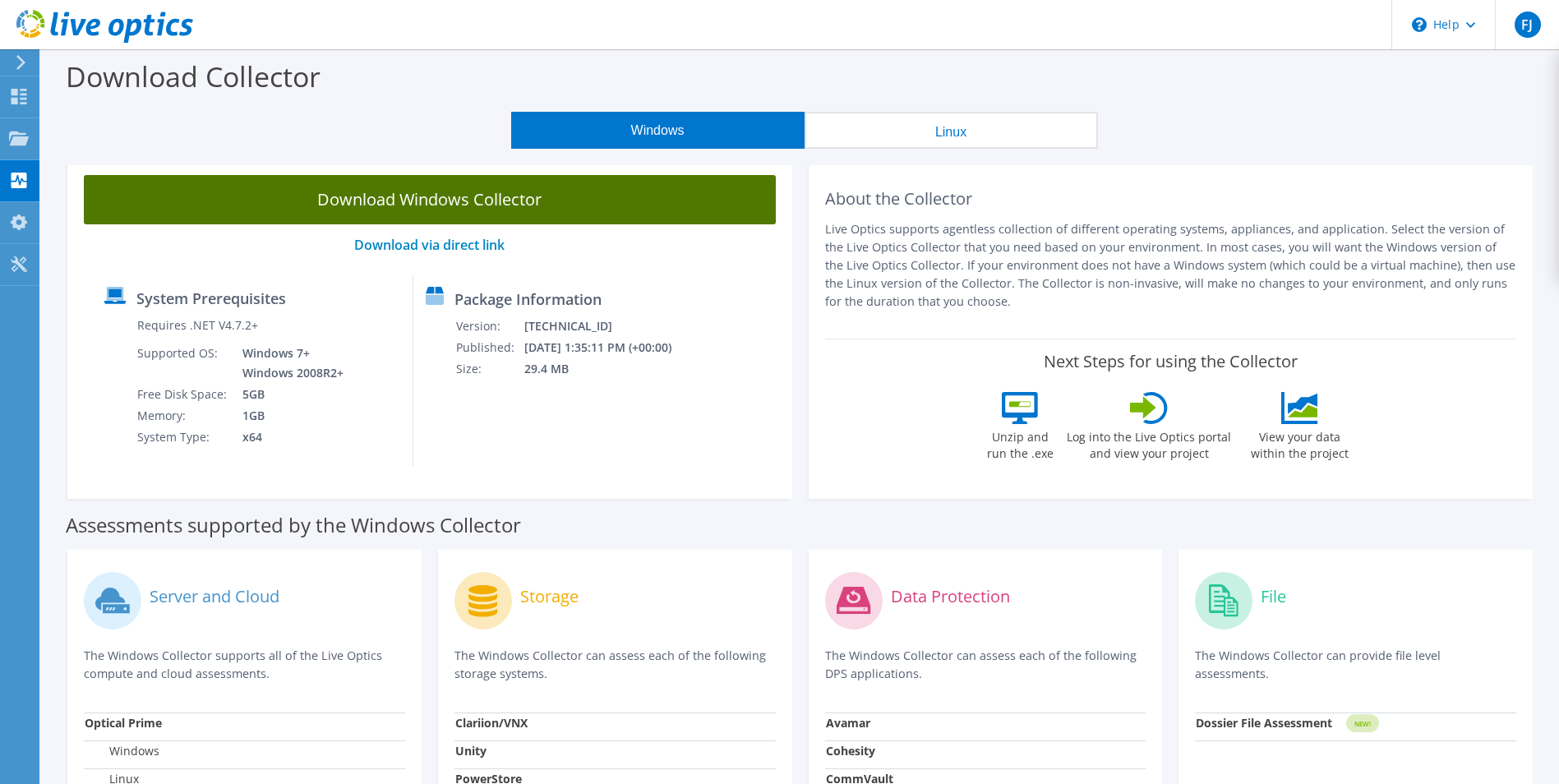
click at [488, 216] on link "Download Windows Collector" at bounding box center [430, 199] width 693 height 49
click at [666, 213] on link "Download Windows Collector" at bounding box center [430, 199] width 693 height 49
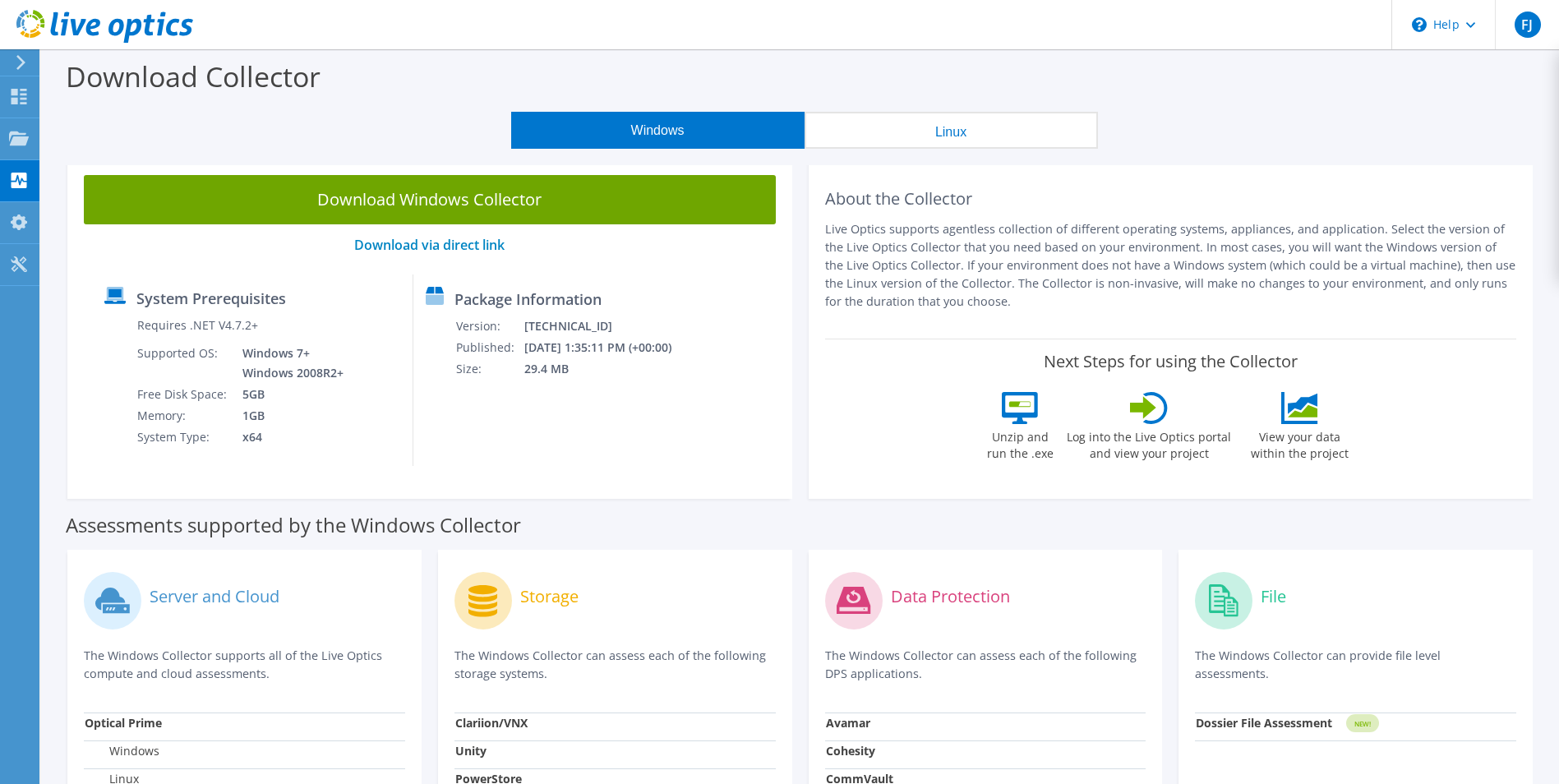
click at [1418, 508] on div "Assessments supported by the Windows Collector" at bounding box center [800, 520] width 1469 height 42
click at [71, 144] on div "Projects" at bounding box center [78, 139] width 79 height 42
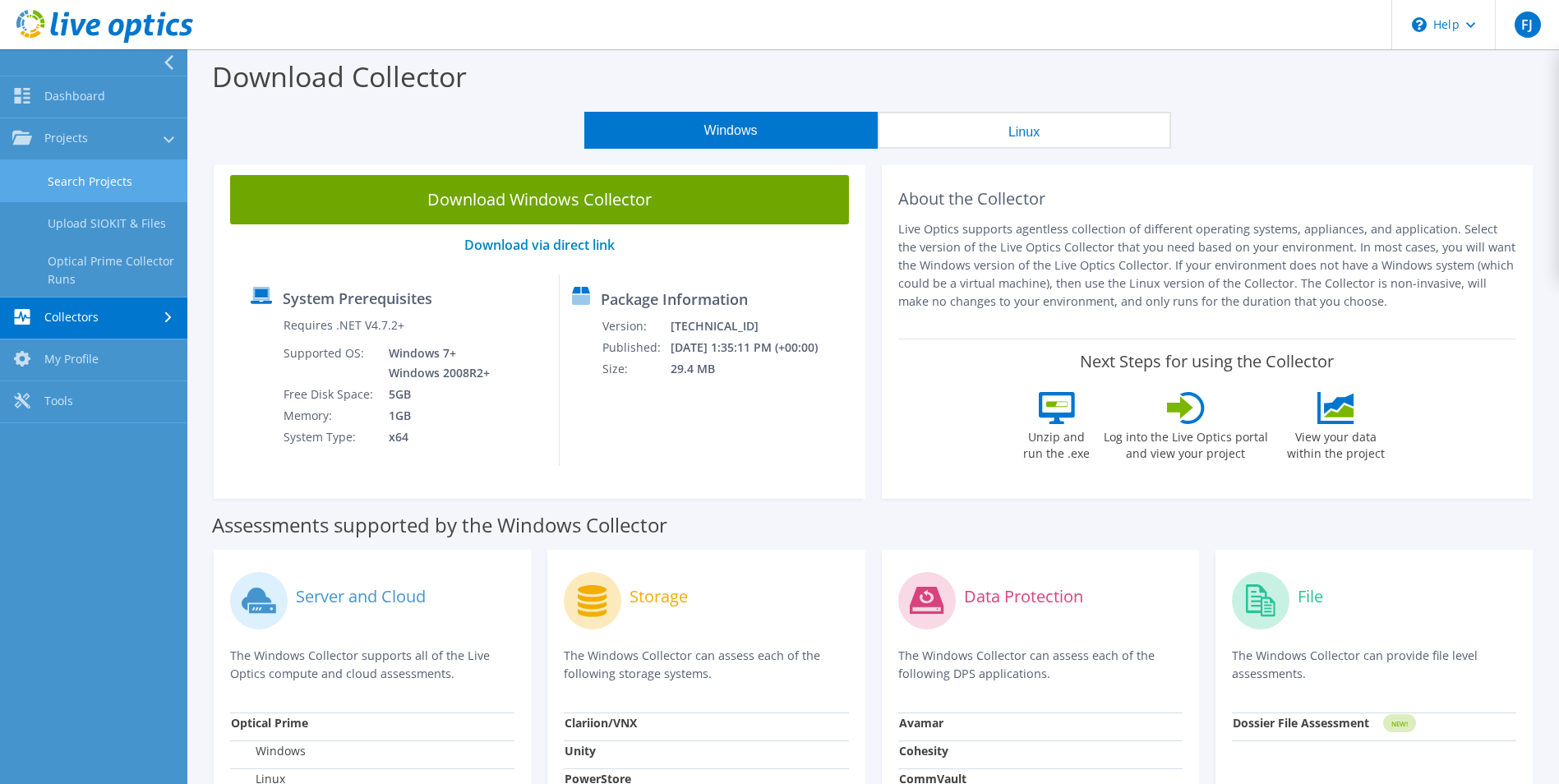
click at [115, 187] on link "Search Projects" at bounding box center [94, 181] width 187 height 42
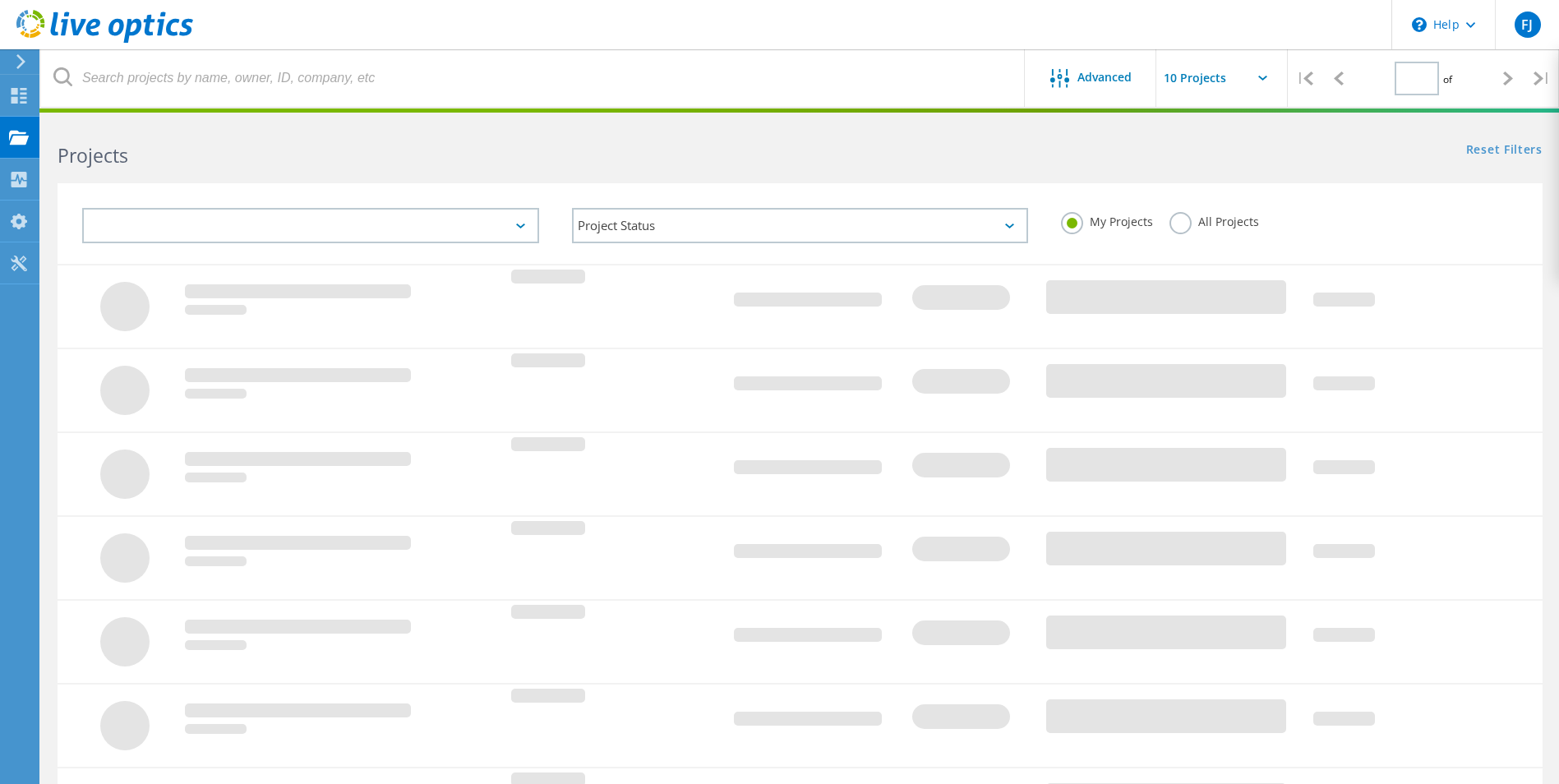
type input "1"
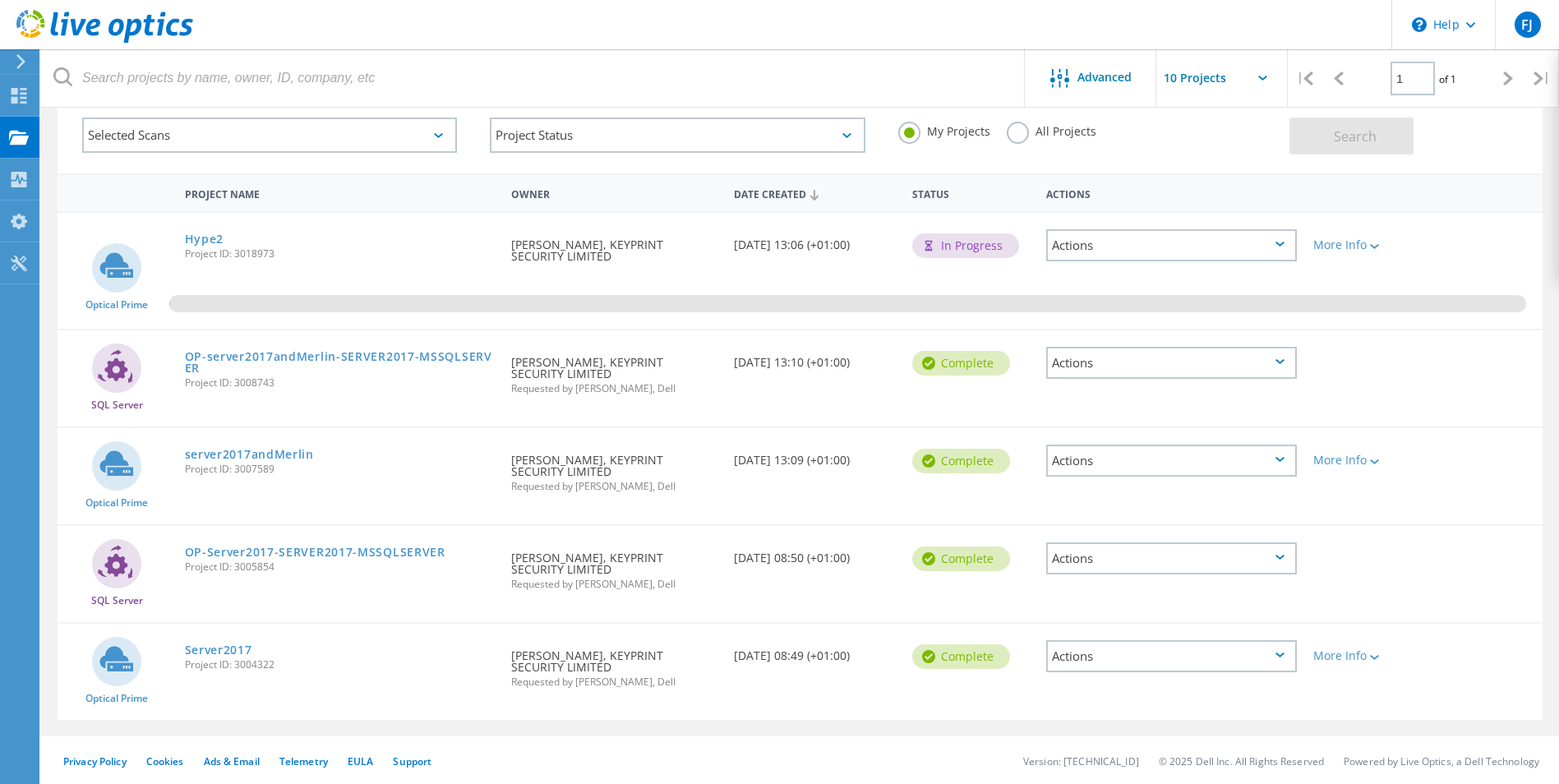
scroll to position [92, 0]
click at [213, 238] on link "Hype2" at bounding box center [204, 238] width 40 height 12
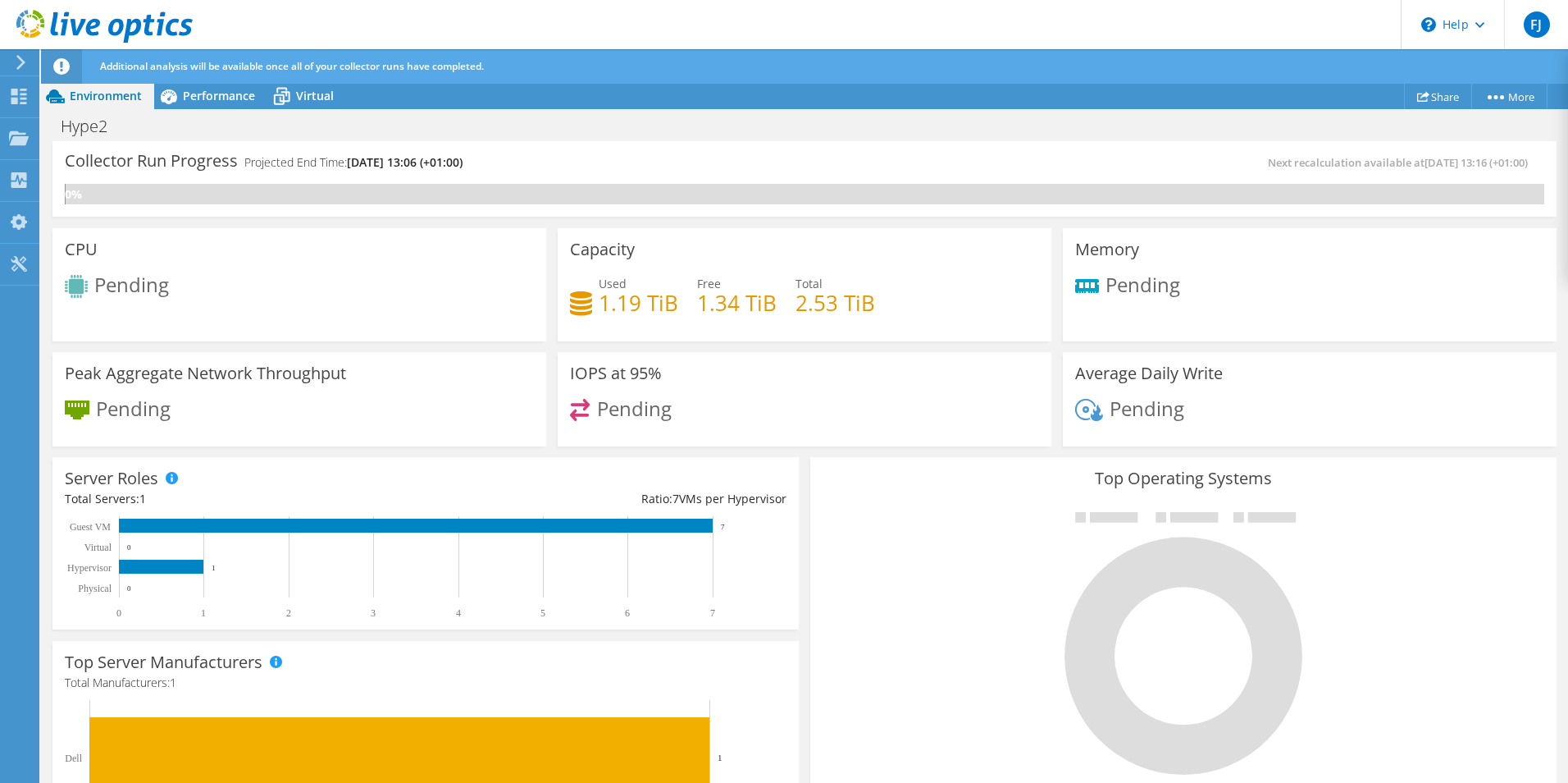
click at [829, 573] on div at bounding box center [1183, 642] width 722 height 277
click at [231, 96] on span "Performance" at bounding box center [219, 95] width 72 height 15
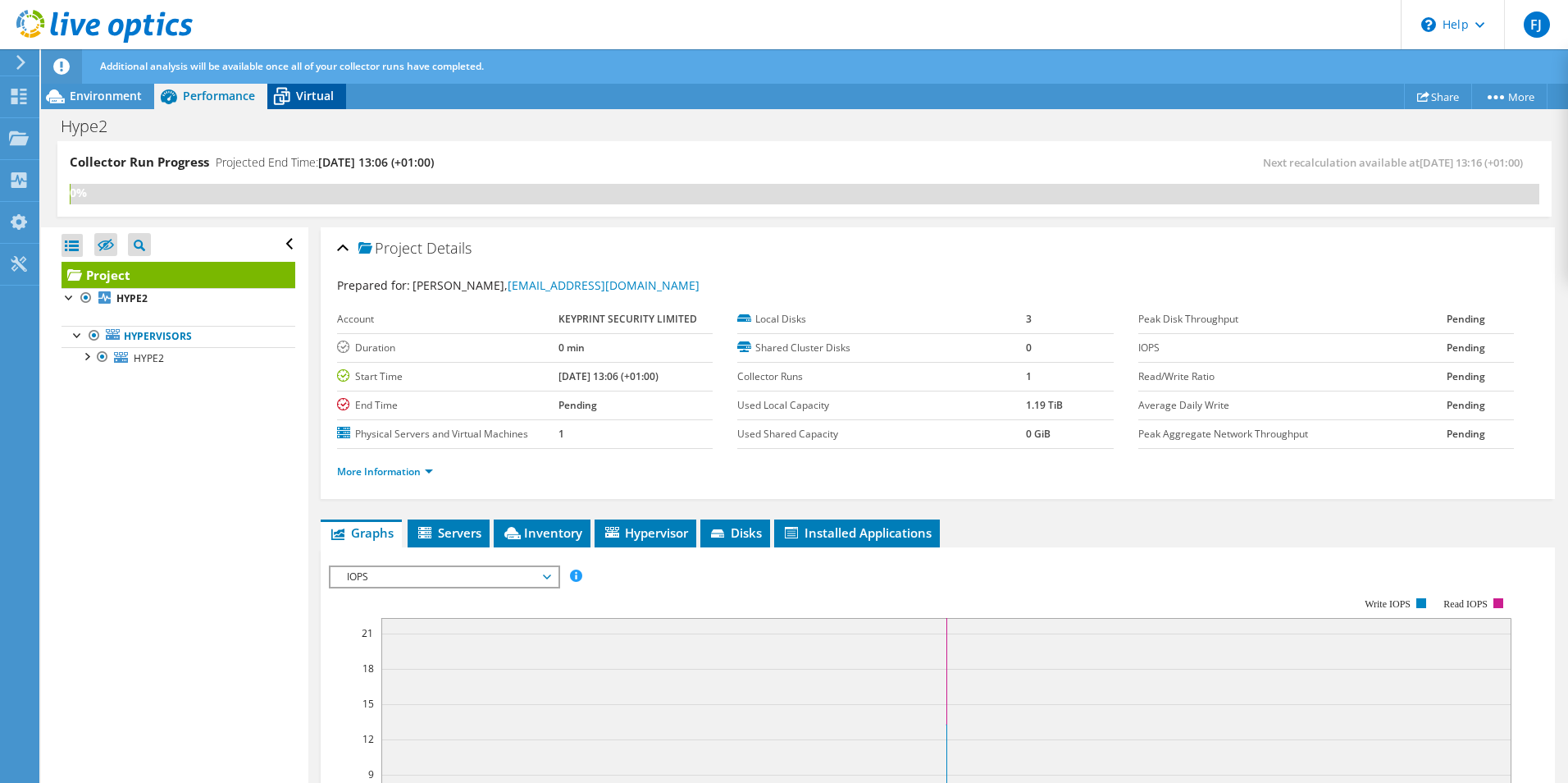
click at [322, 103] on div "Virtual" at bounding box center [306, 95] width 79 height 26
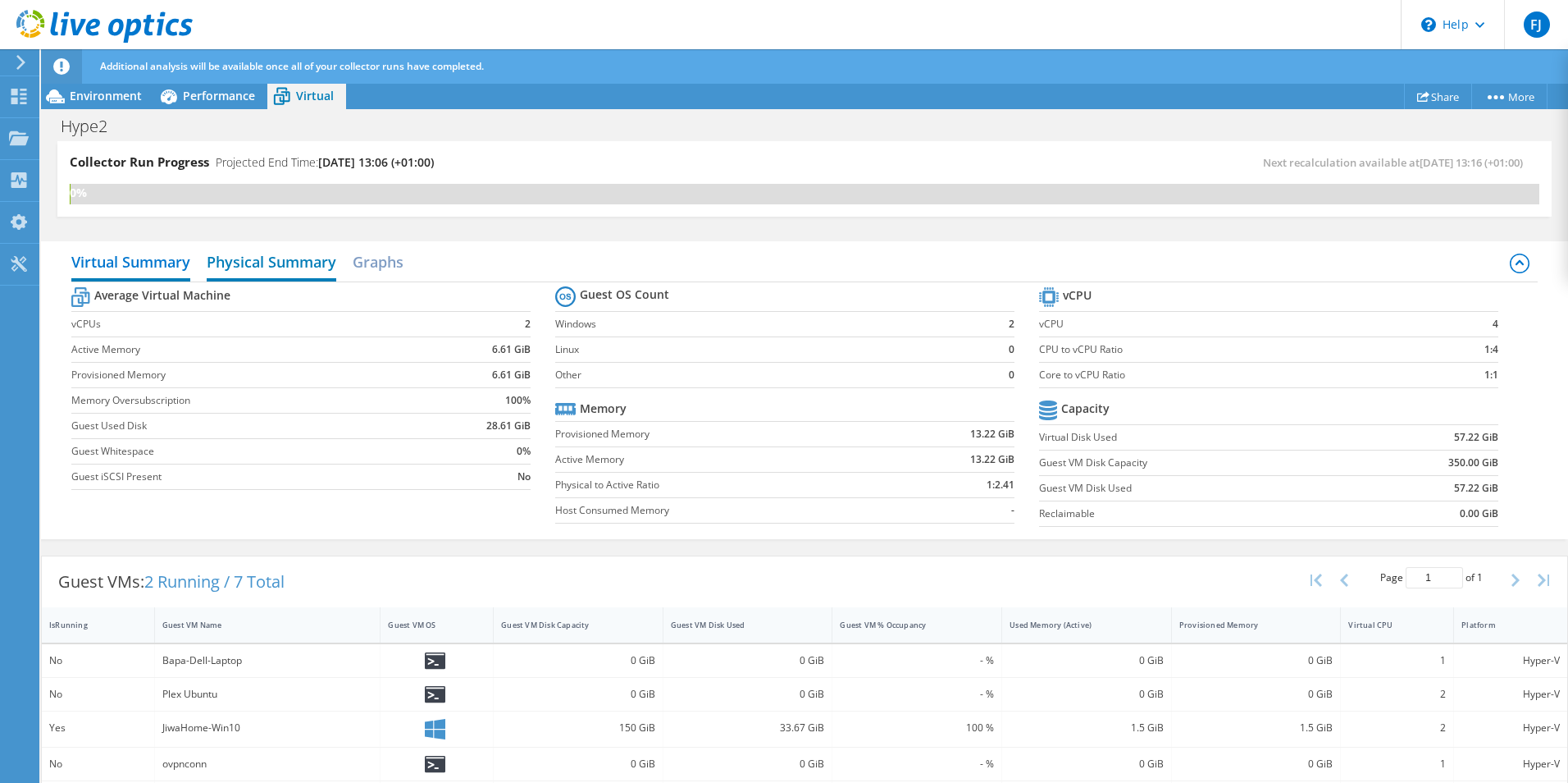
click at [292, 271] on h2 "Physical Summary" at bounding box center [271, 262] width 129 height 36
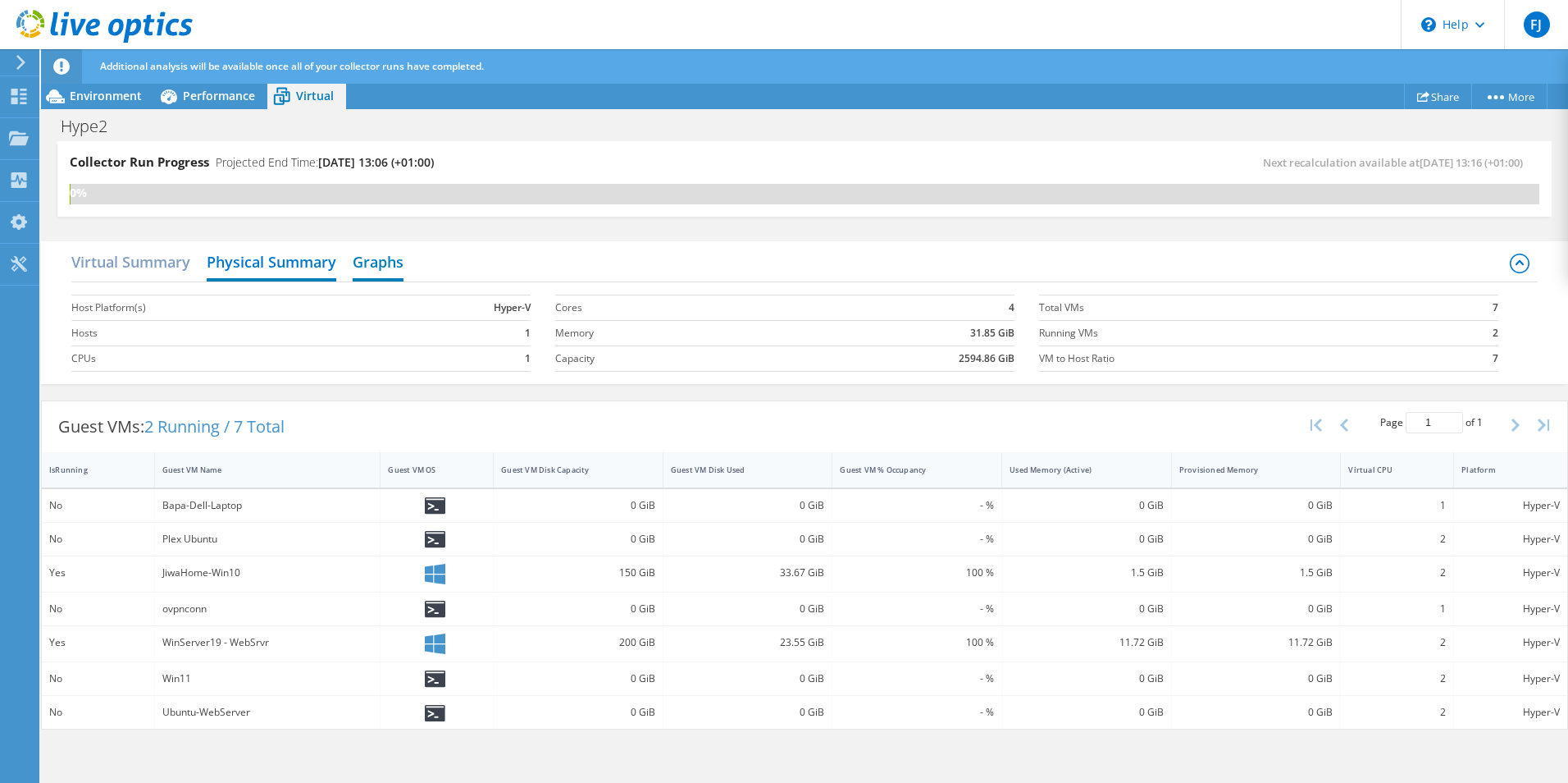
click at [380, 267] on h2 "Graphs" at bounding box center [378, 262] width 51 height 36
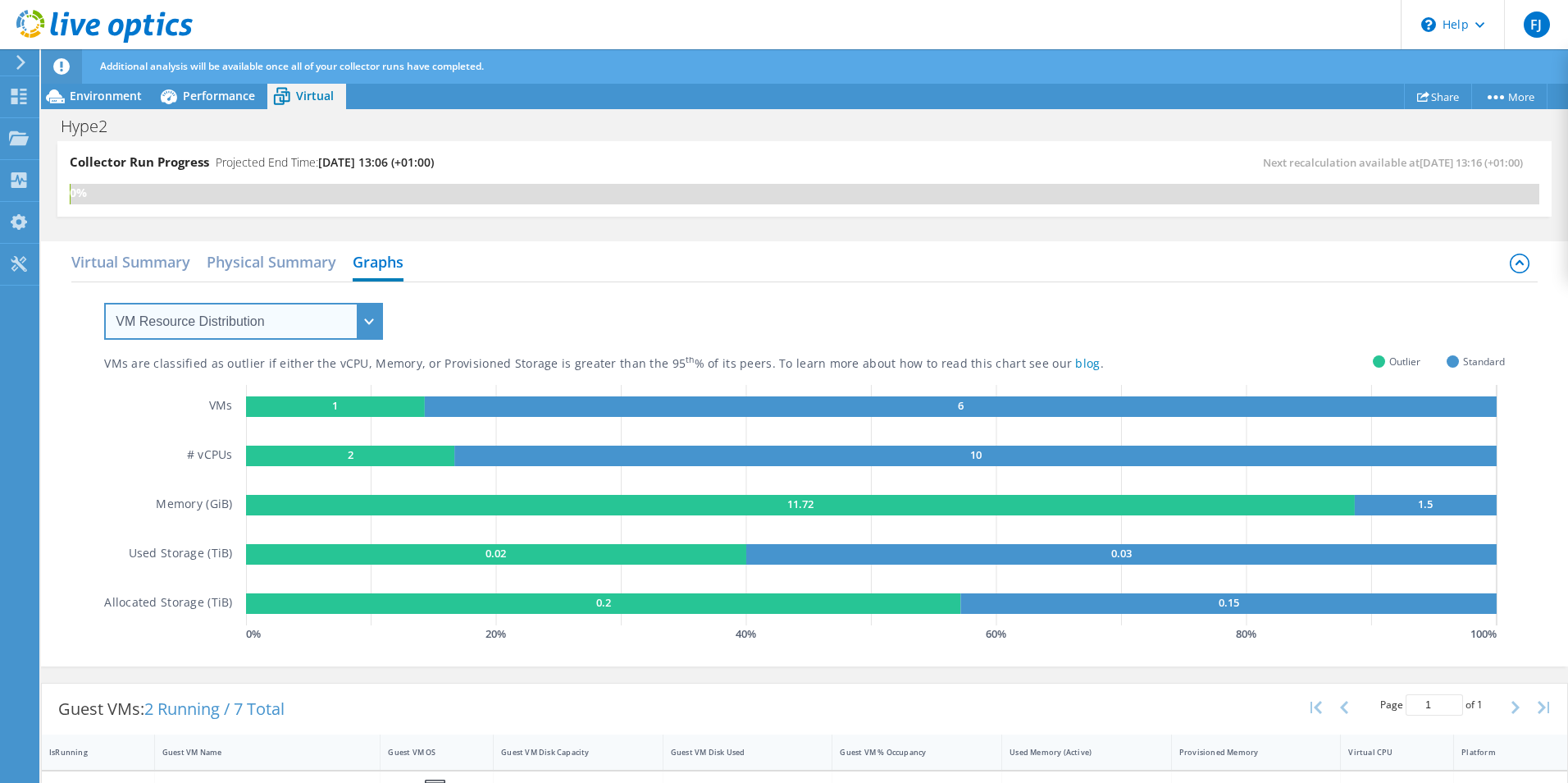
click at [324, 315] on select "VM Resource Distribution Provisioning Contrast Over Provisioning" at bounding box center [243, 321] width 279 height 37
click at [104, 303] on select "VM Resource Distribution Provisioning Contrast Over Provisioning" at bounding box center [243, 321] width 279 height 37
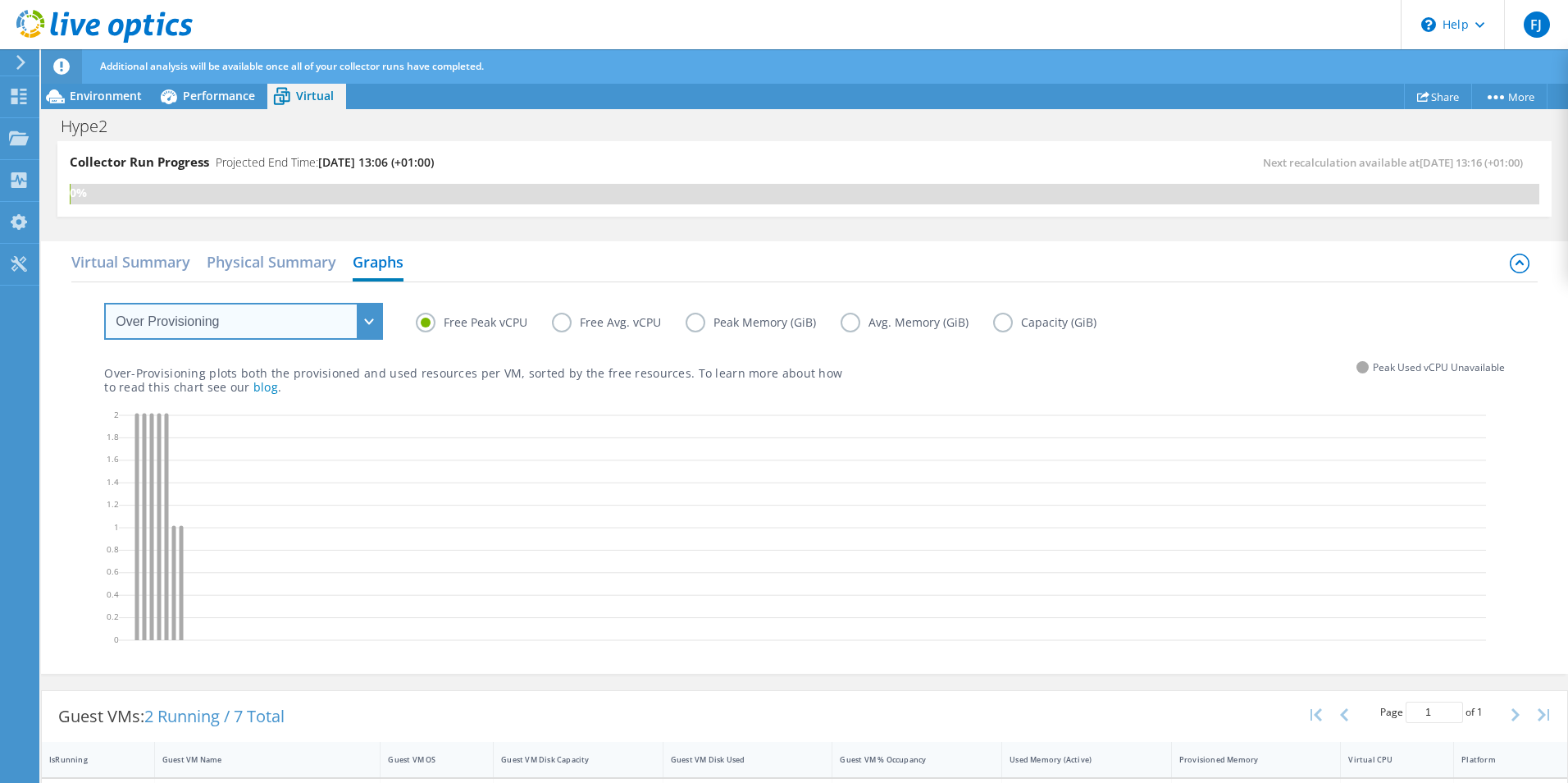
click at [286, 324] on select "VM Resource Distribution Provisioning Contrast Over Provisioning" at bounding box center [243, 321] width 279 height 37
click at [104, 303] on select "VM Resource Distribution Provisioning Contrast Over Provisioning" at bounding box center [243, 321] width 279 height 37
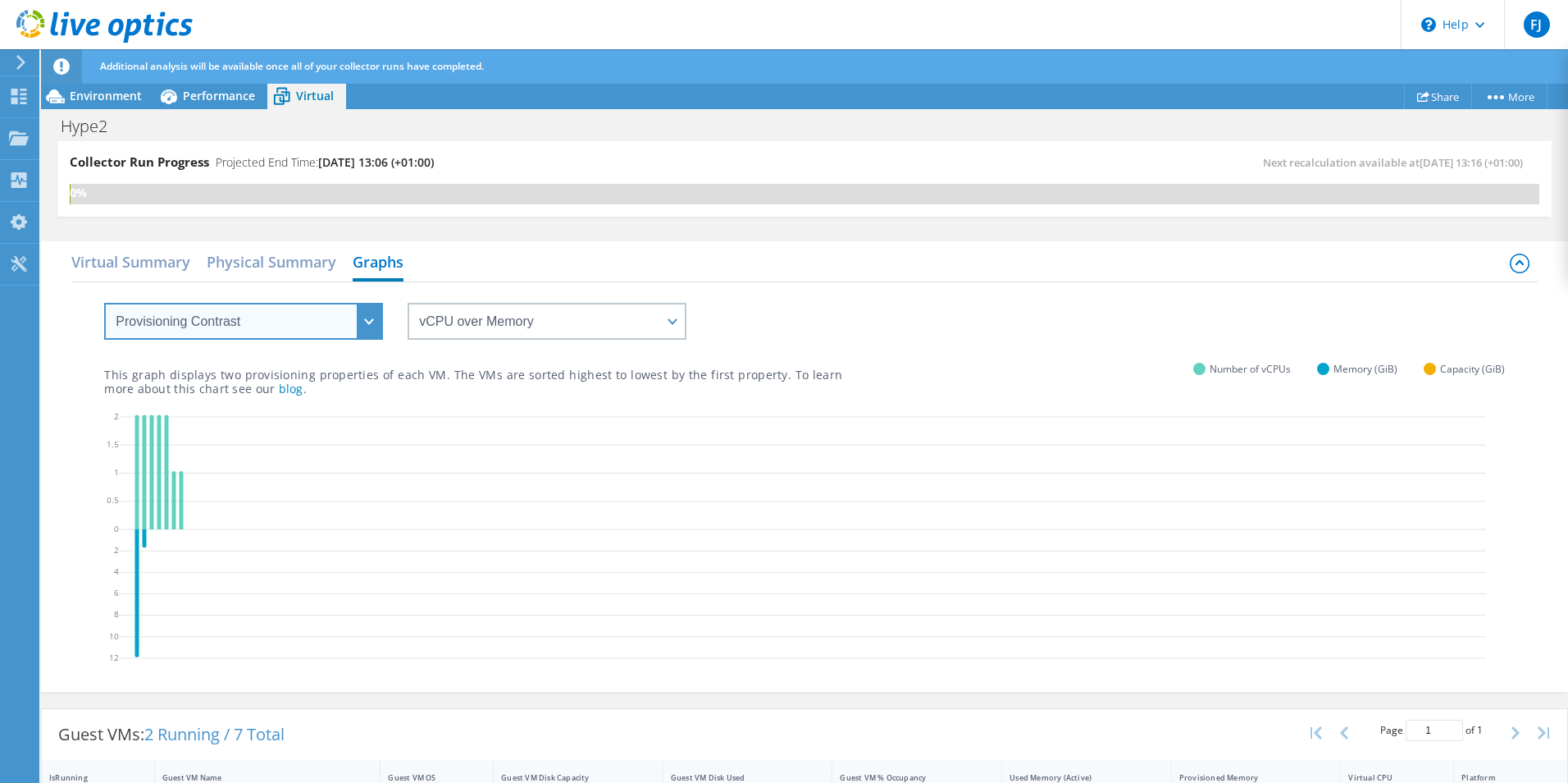
click at [289, 335] on select "VM Resource Distribution Provisioning Contrast Over Provisioning" at bounding box center [243, 321] width 279 height 37
select select "VM Resource Distribution"
click at [104, 303] on select "VM Resource Distribution Provisioning Contrast Over Provisioning" at bounding box center [243, 321] width 279 height 37
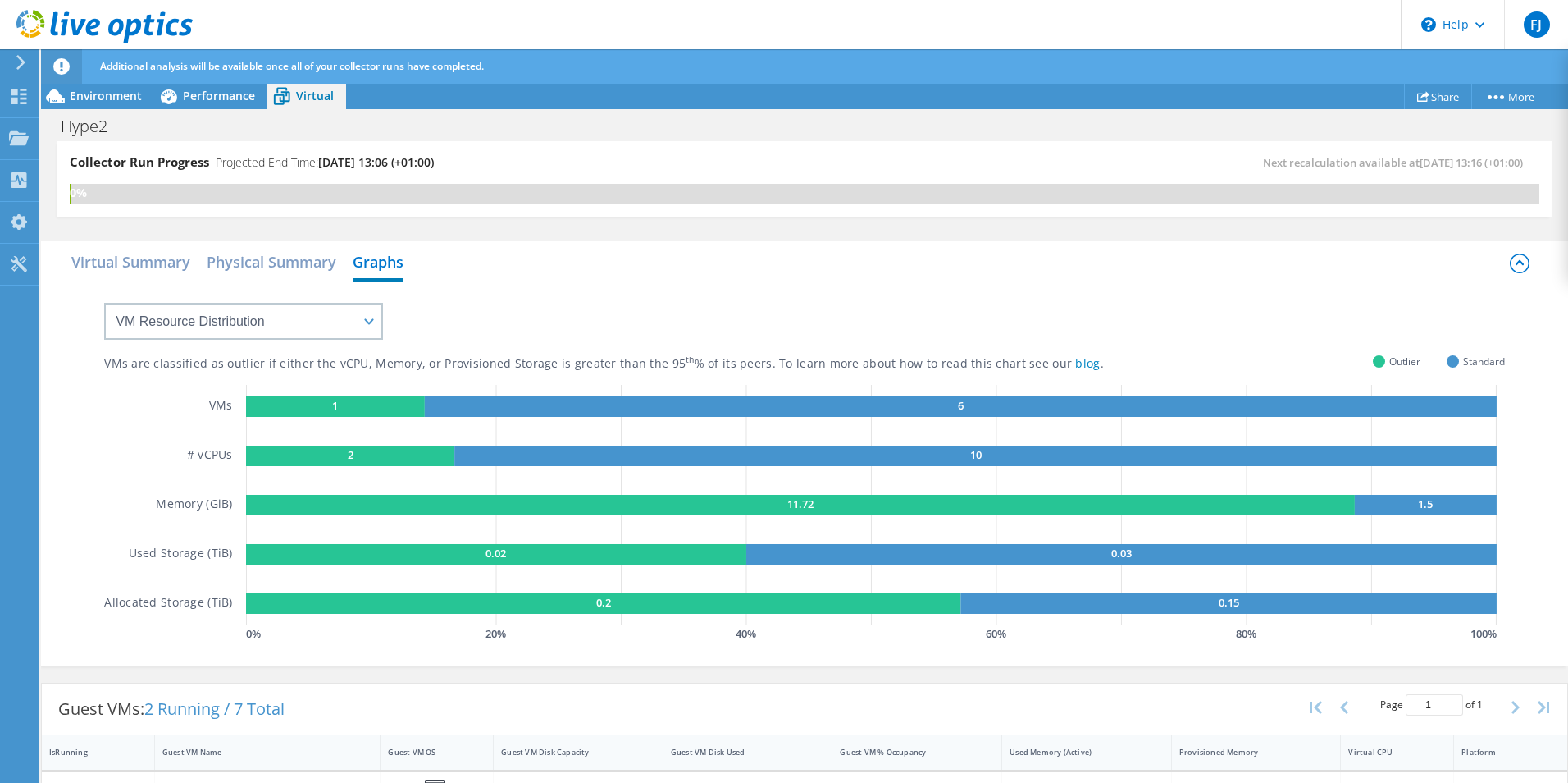
click at [285, 344] on div "VMs are classified as outlier if either the vCPU, Memory, or Provisioned Storag…" at bounding box center [805, 464] width 1401 height 364
click at [283, 333] on select "VM Resource Distribution Provisioning Contrast Over Provisioning" at bounding box center [243, 321] width 279 height 37
click at [265, 269] on h2 "Physical Summary" at bounding box center [271, 262] width 129 height 36
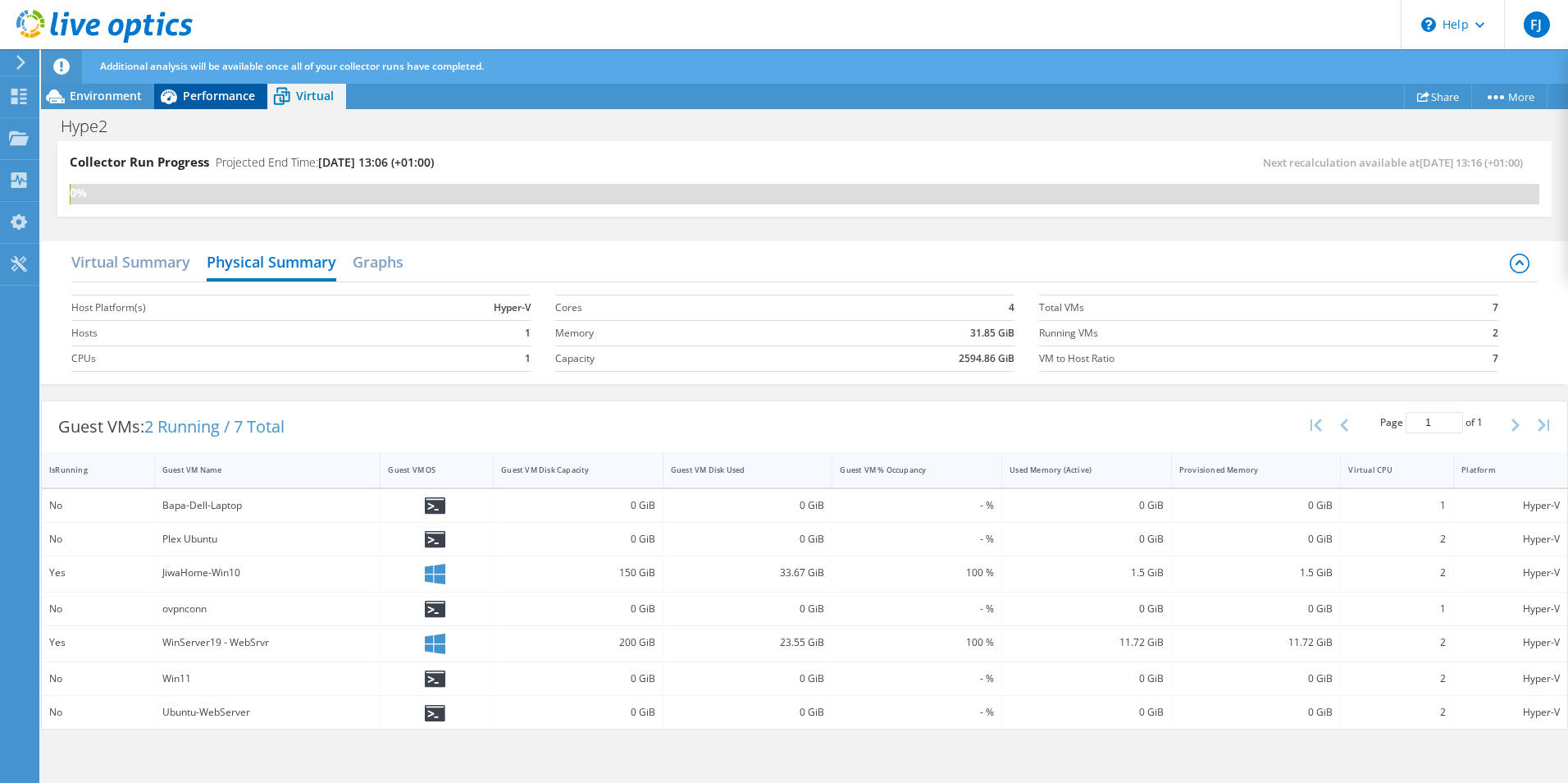
click at [213, 107] on div "Performance" at bounding box center [210, 95] width 113 height 26
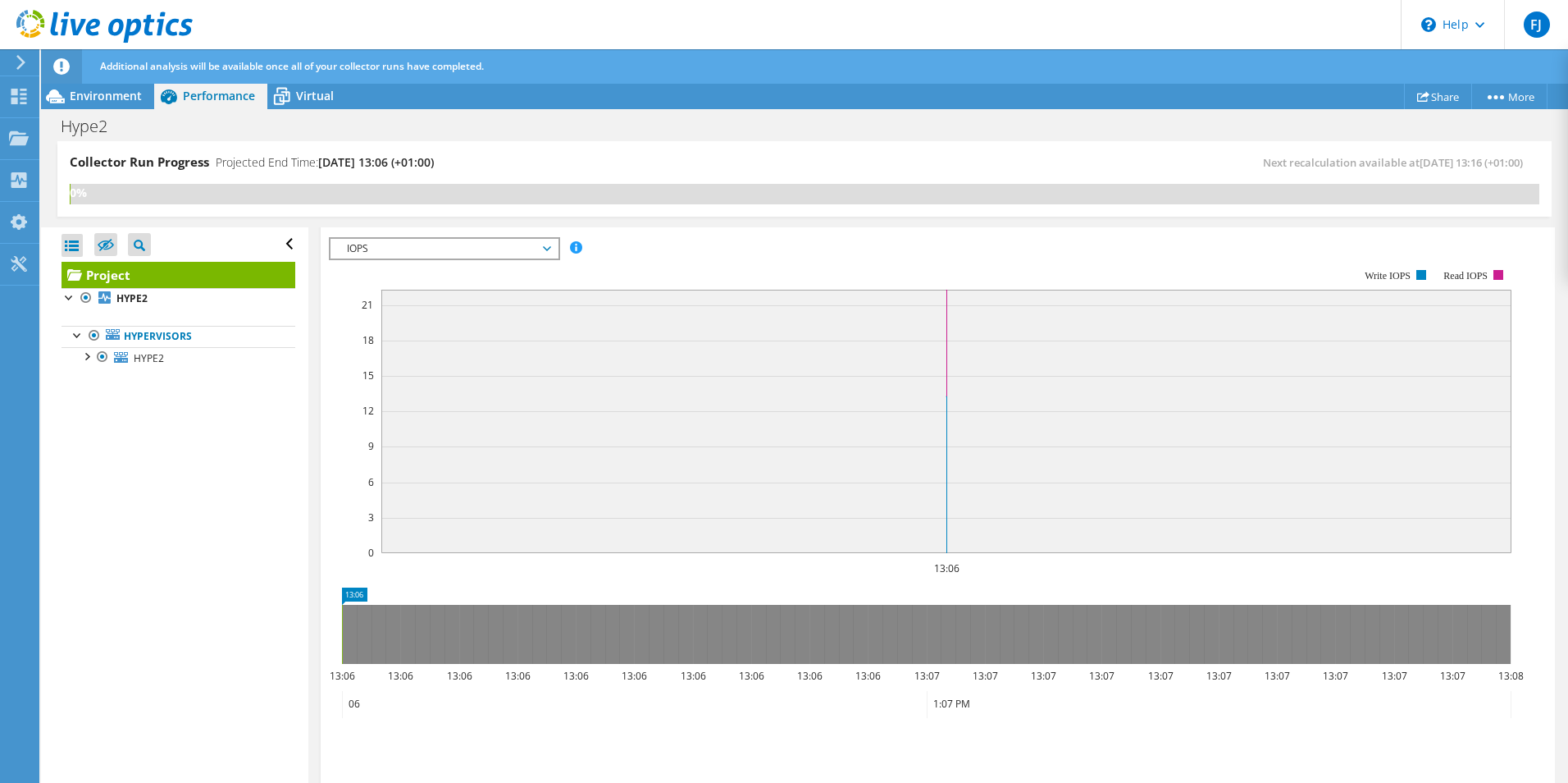
scroll to position [246, 0]
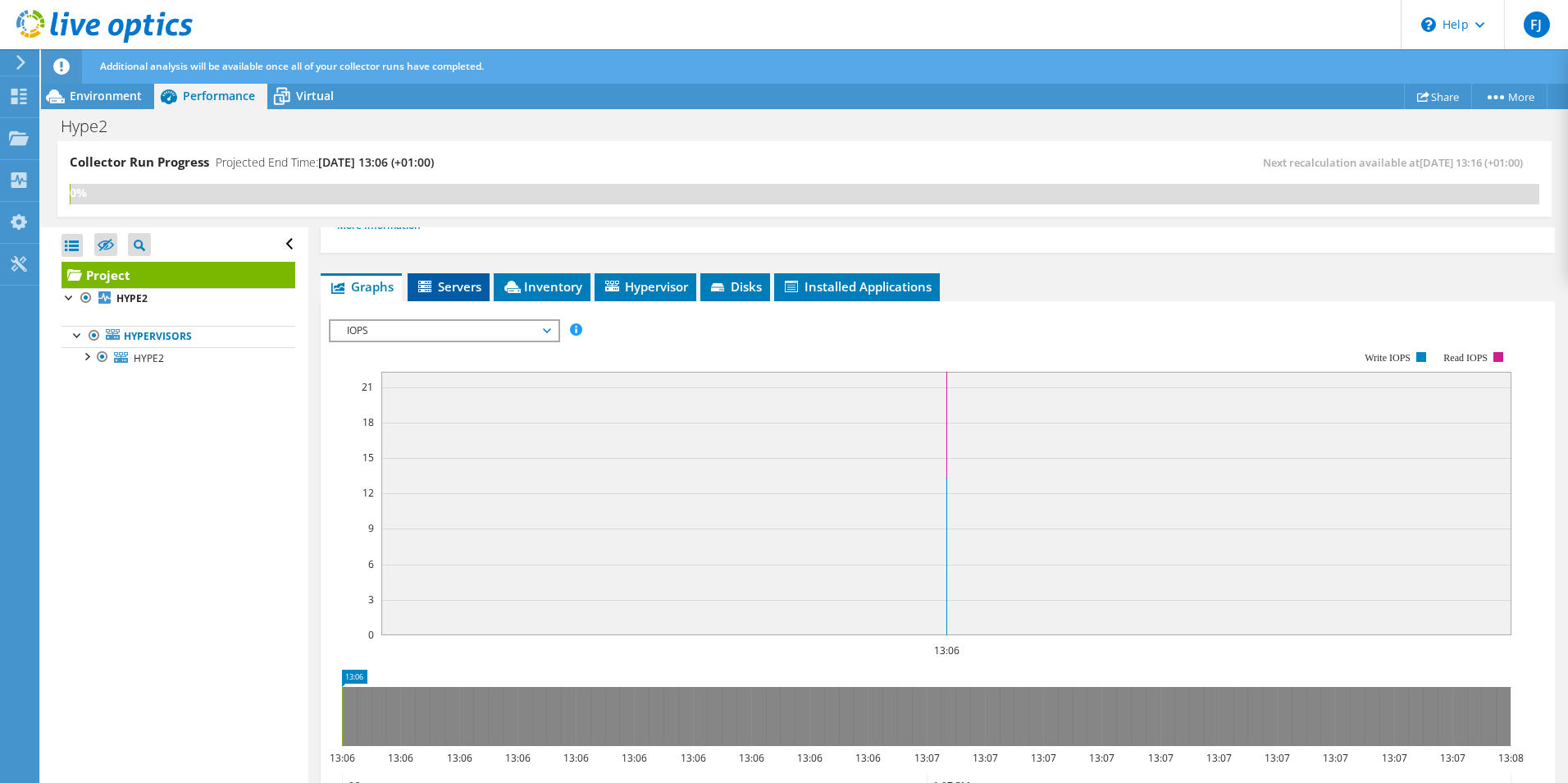
click at [456, 292] on span "Servers" at bounding box center [448, 286] width 66 height 16
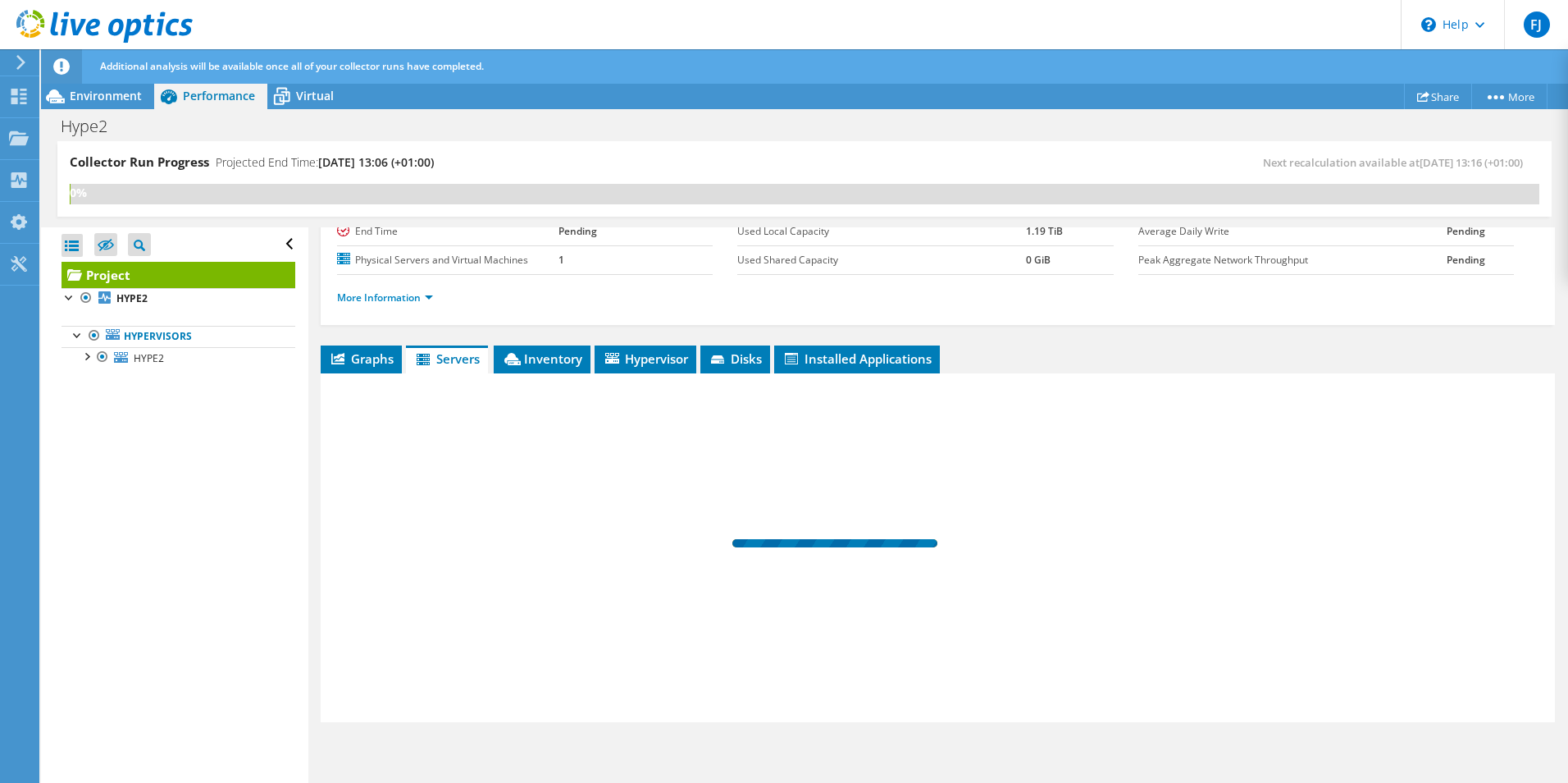
scroll to position [174, 0]
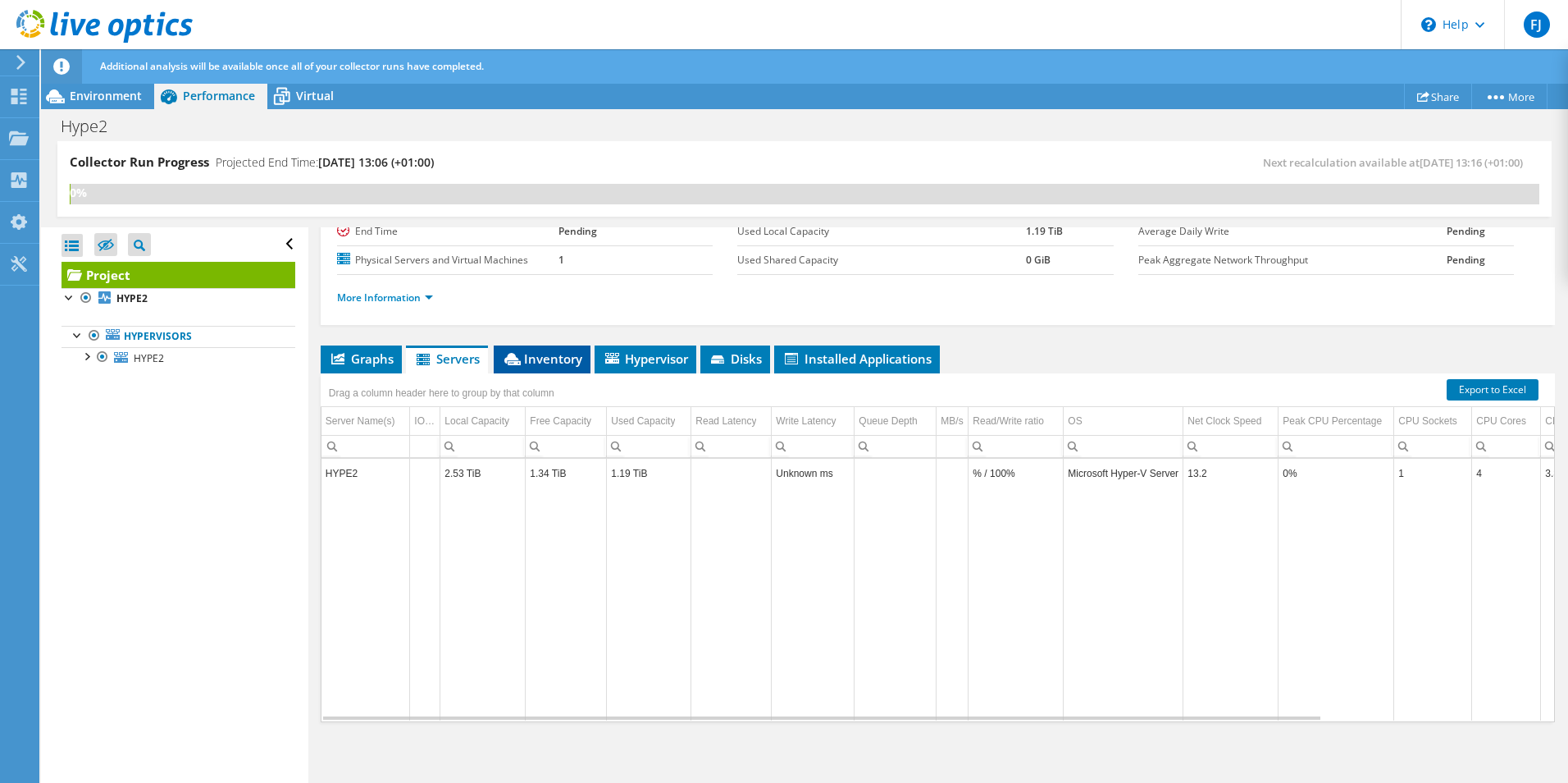
click at [541, 372] on li "Inventory" at bounding box center [542, 359] width 96 height 28
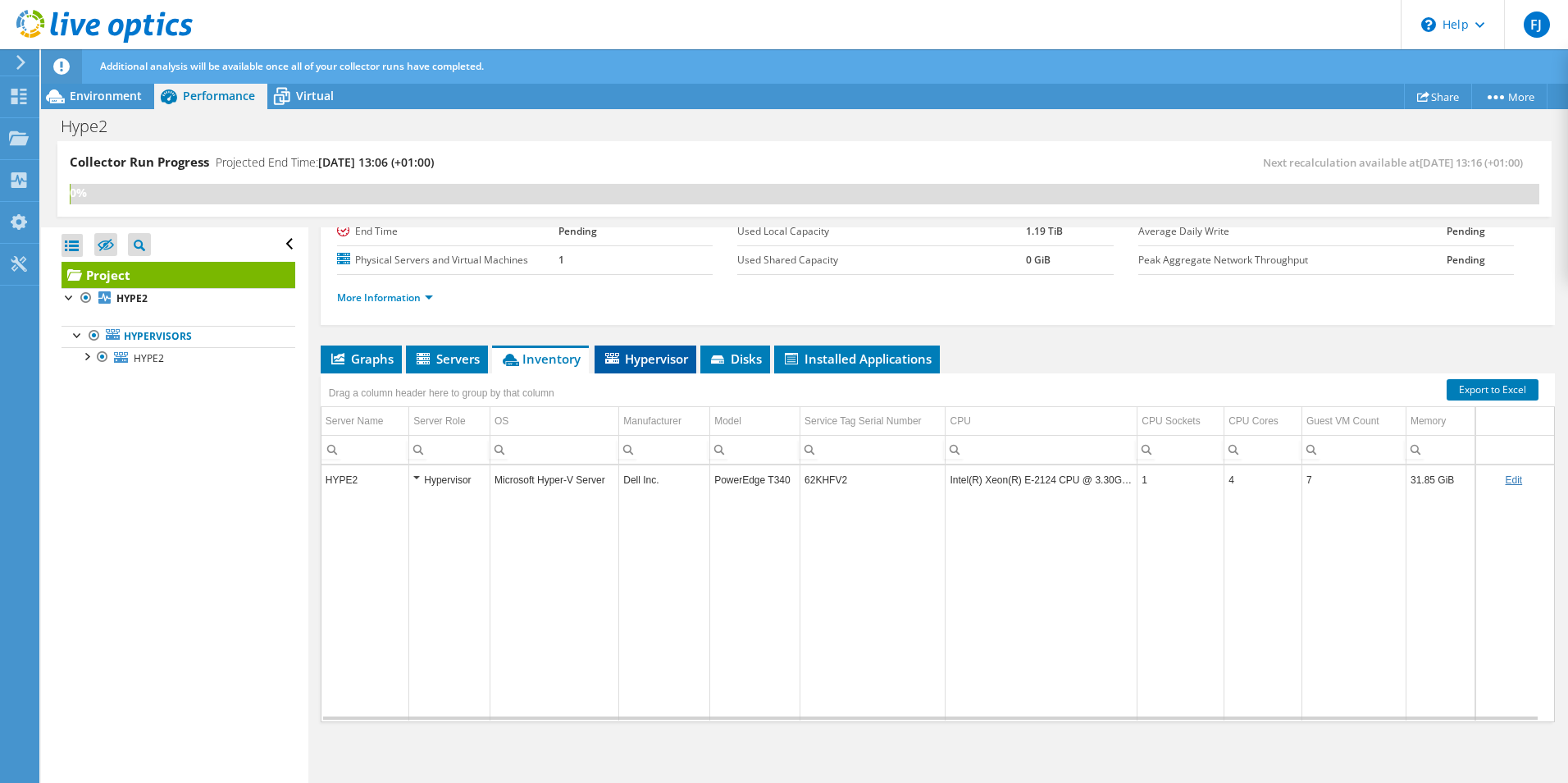
click at [635, 366] on li "Hypervisor" at bounding box center [646, 359] width 102 height 28
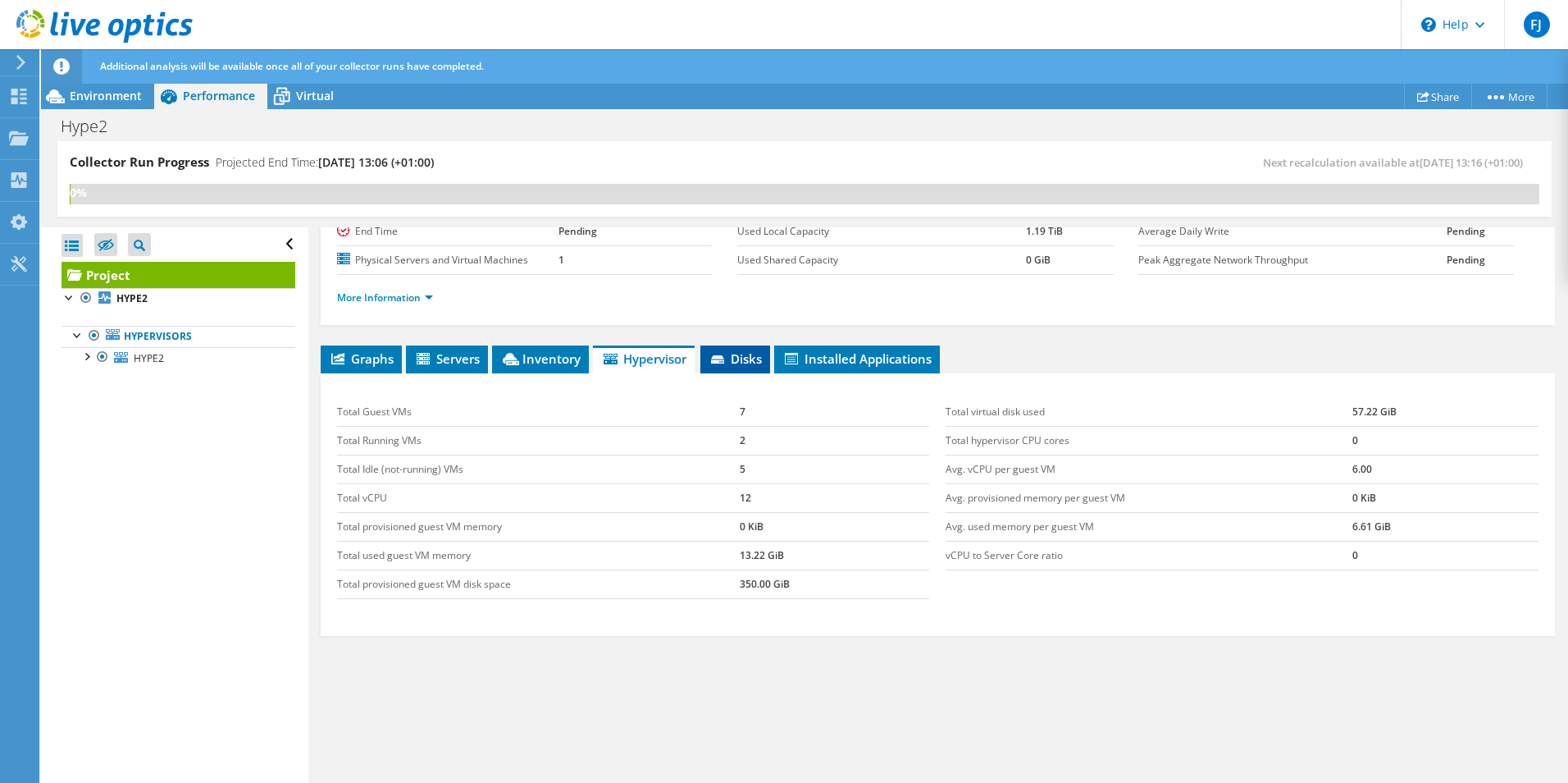
click at [760, 367] on li "Disks" at bounding box center [735, 359] width 69 height 28
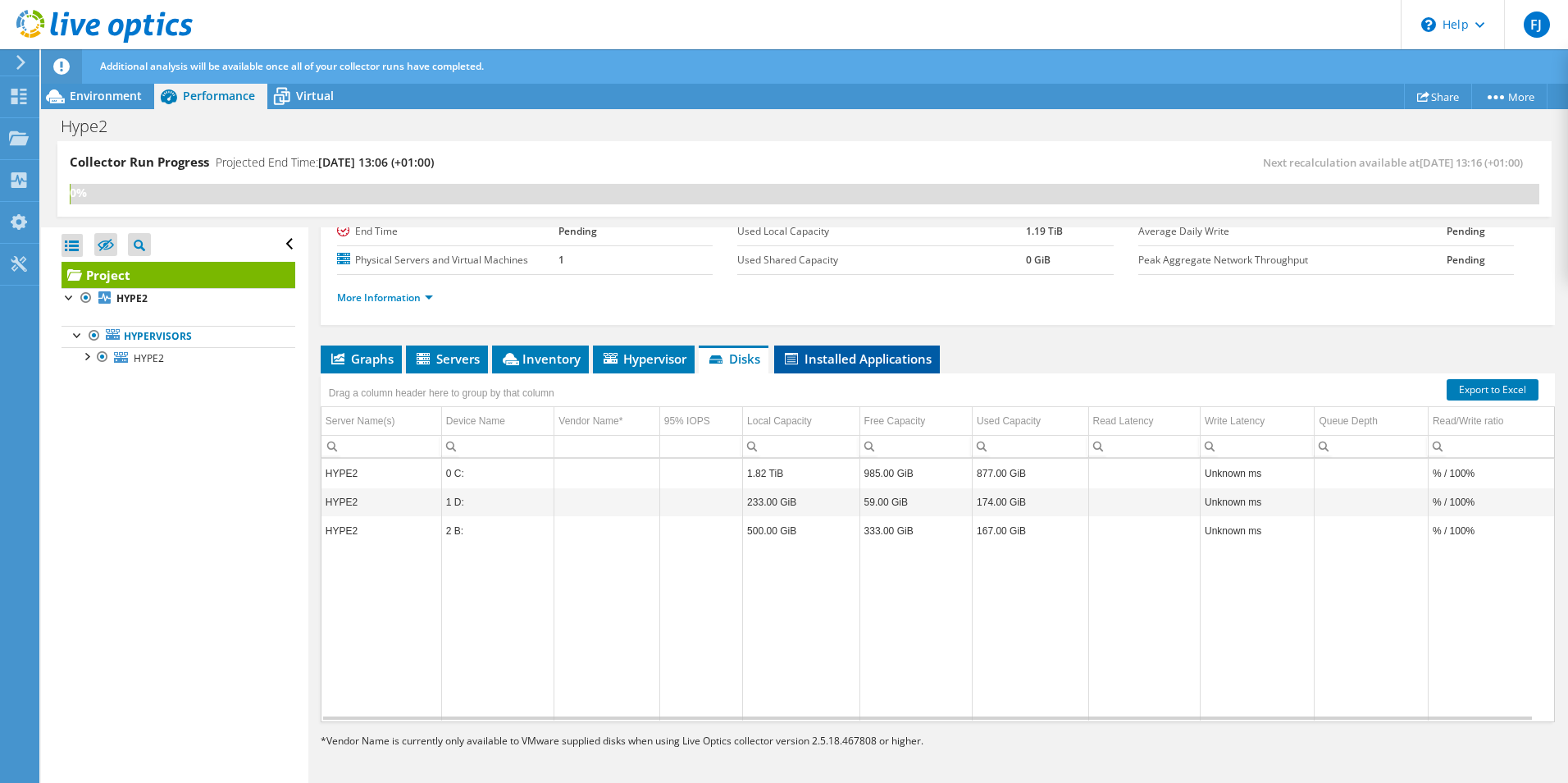
click at [895, 365] on span "Installed Applications" at bounding box center [857, 358] width 149 height 16
